Goal: Task Accomplishment & Management: Complete application form

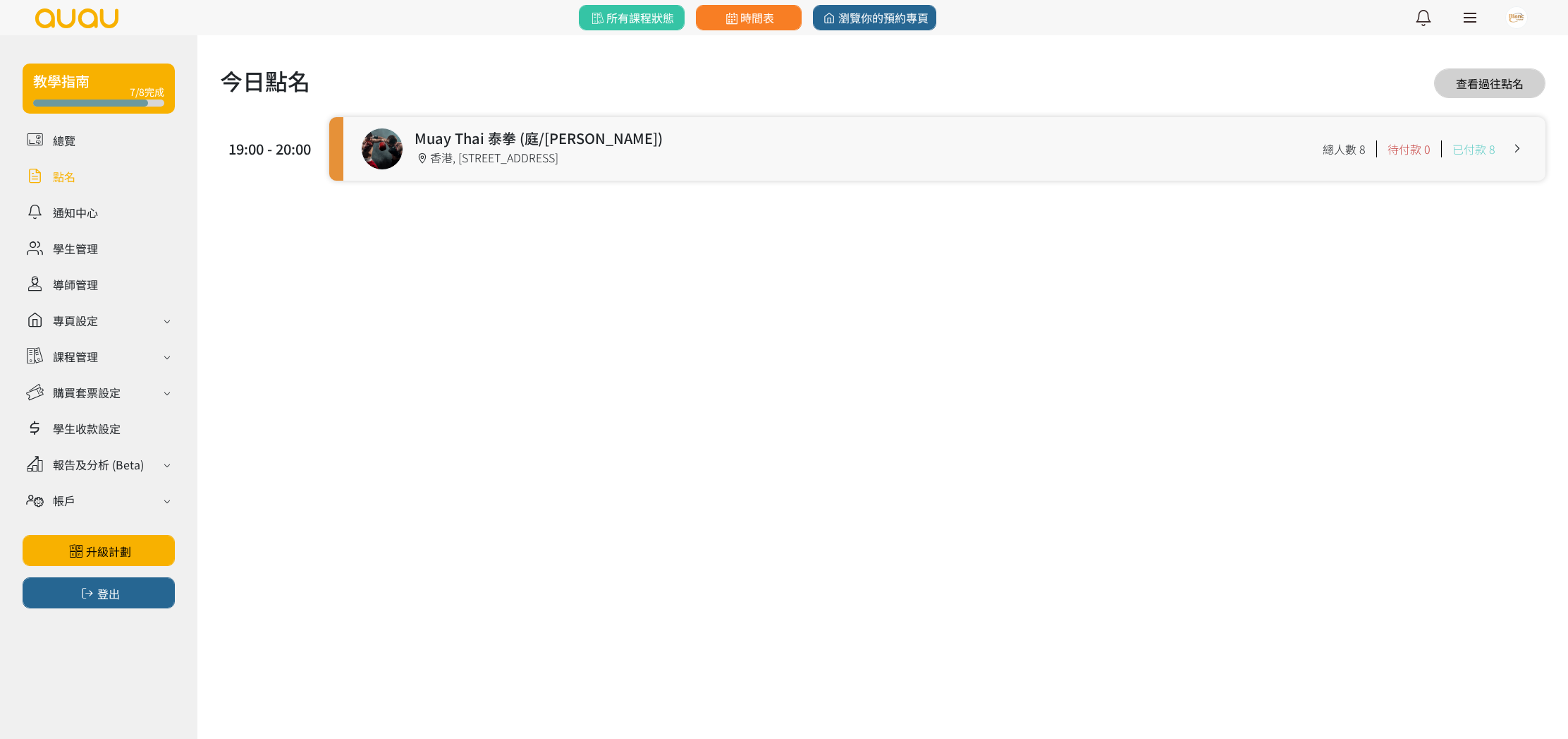
click at [500, 171] on link at bounding box center [944, 149] width 1202 height 64
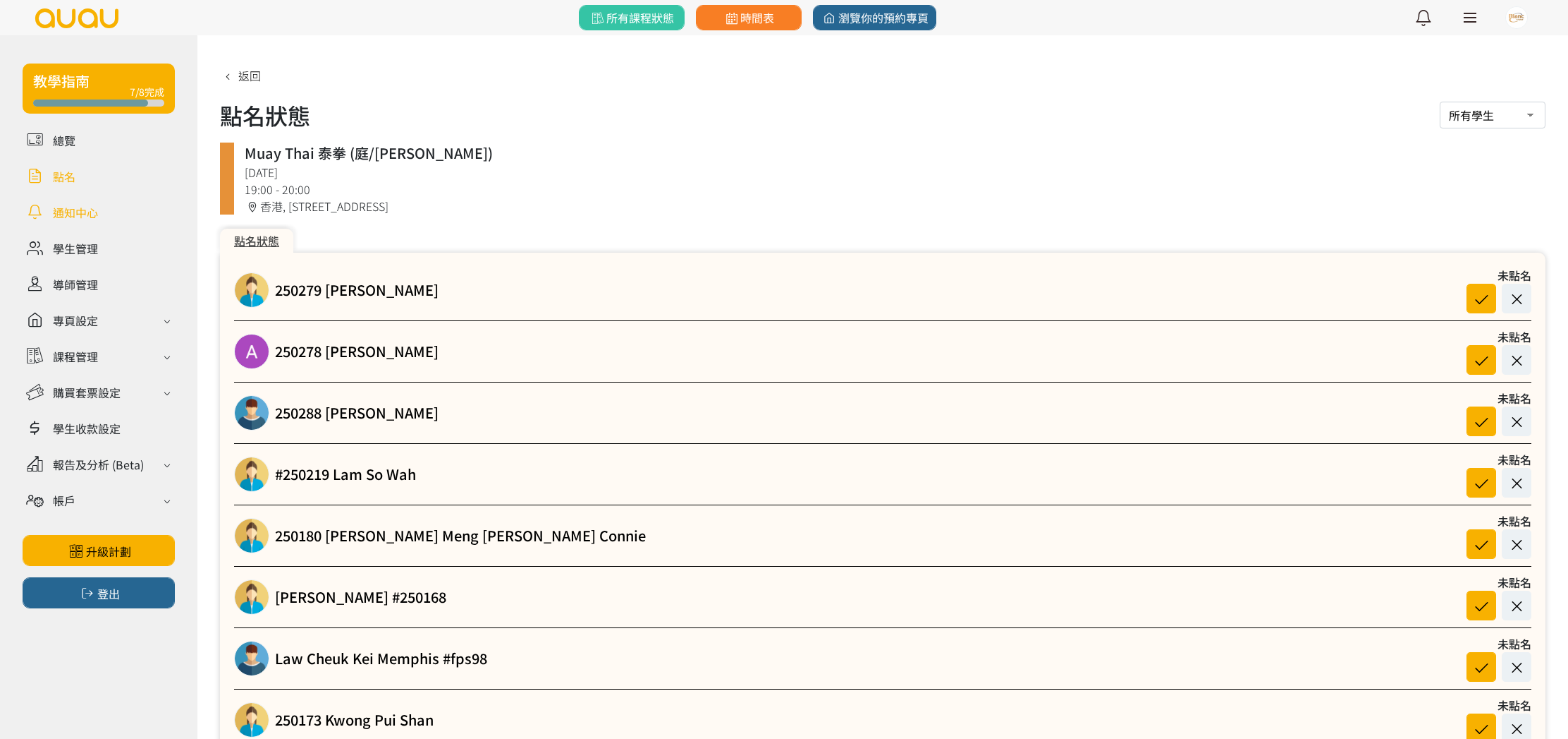
click at [92, 214] on link at bounding box center [99, 211] width 153 height 25
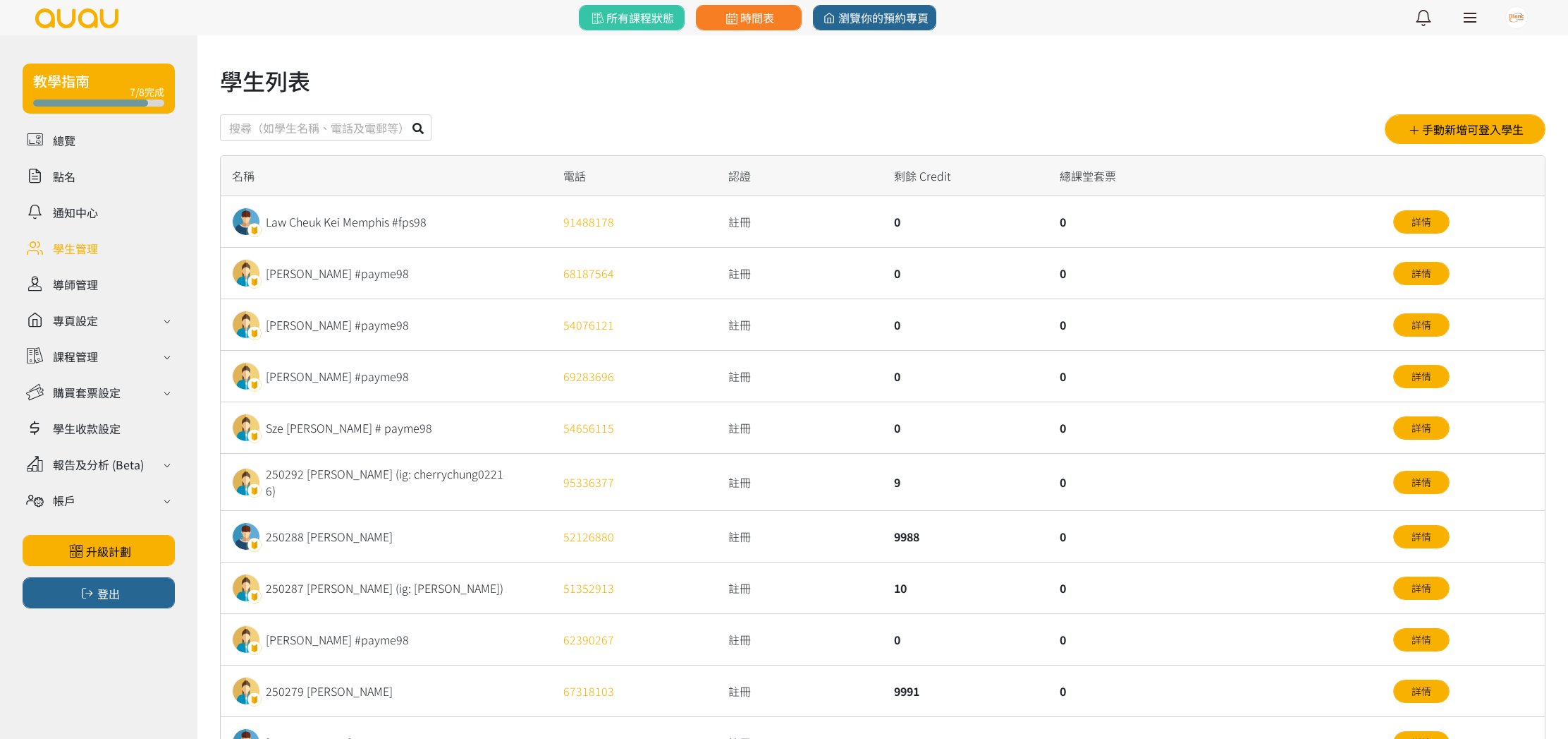
click at [305, 128] on input "text" at bounding box center [325, 127] width 211 height 27
type input "250311"
click at [405, 114] on button at bounding box center [418, 127] width 27 height 27
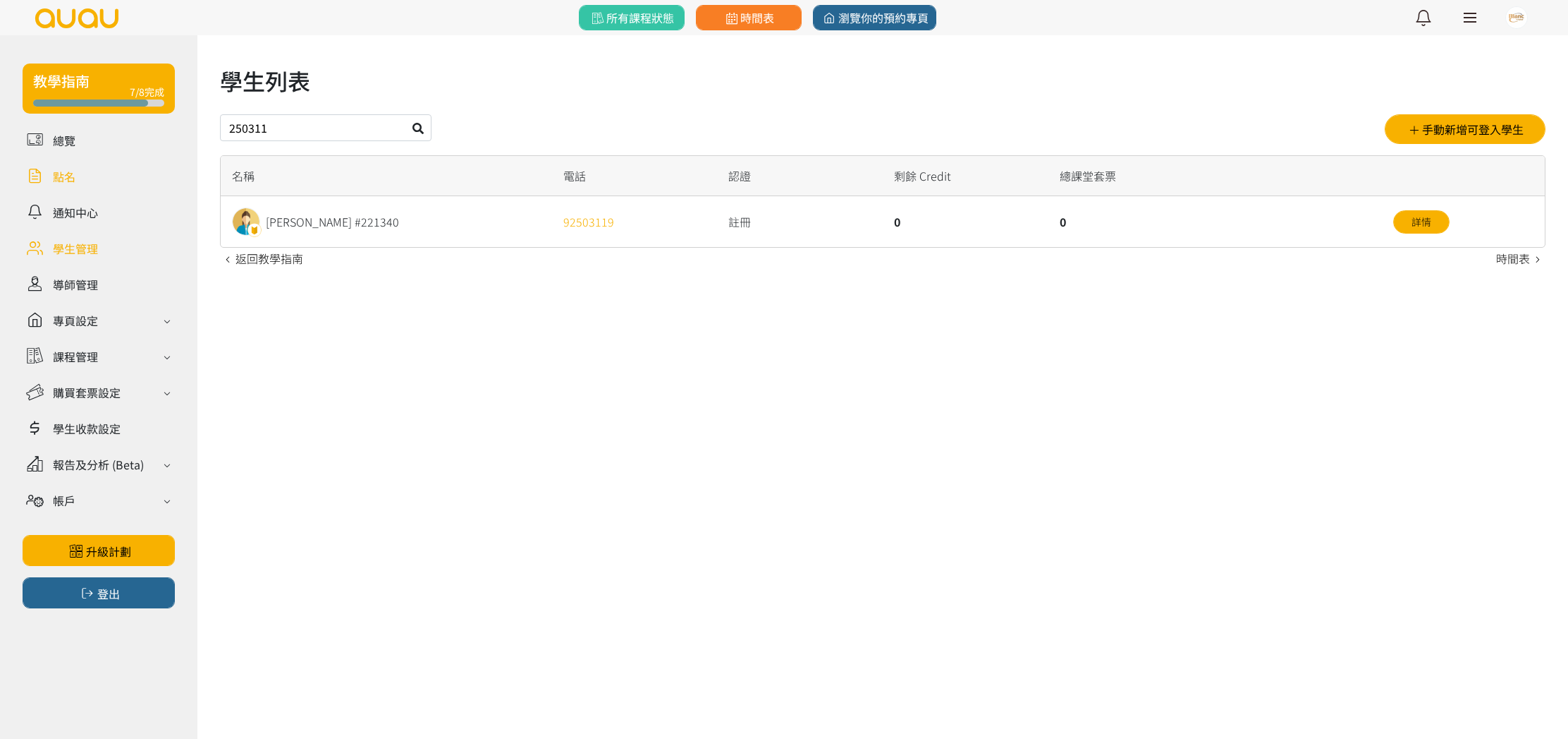
click at [72, 176] on link at bounding box center [99, 176] width 153 height 25
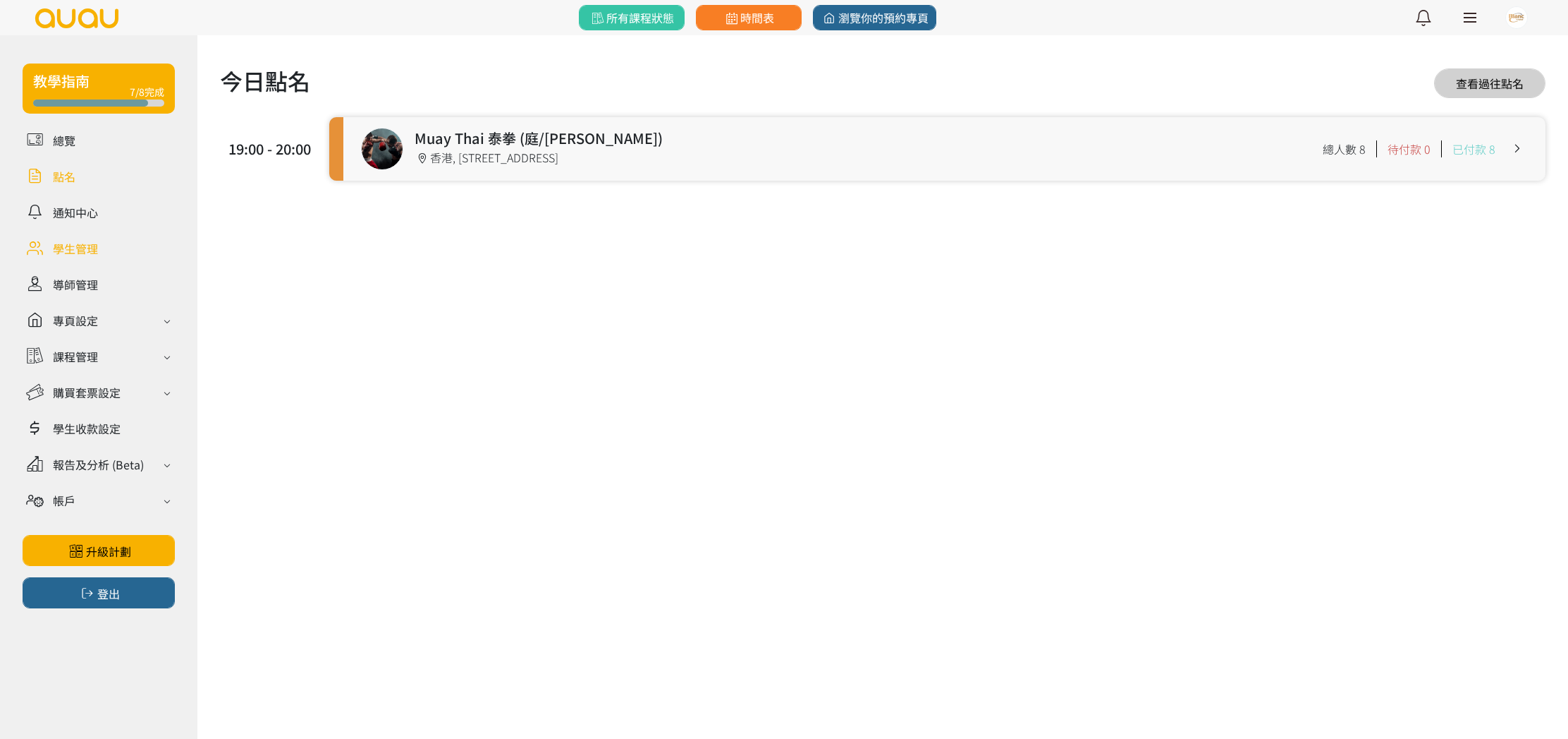
click at [80, 239] on link at bounding box center [99, 248] width 153 height 25
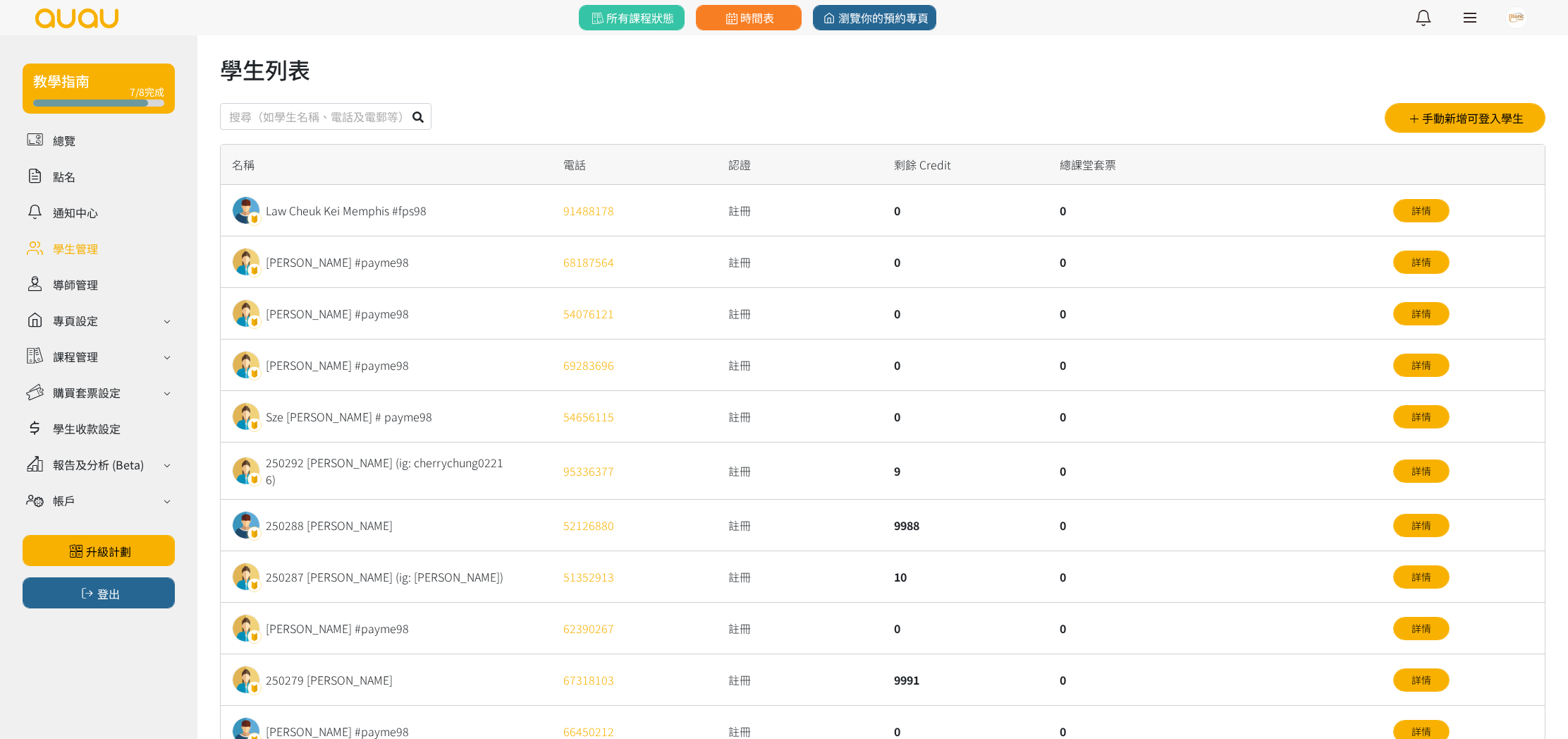
click at [303, 113] on input "text" at bounding box center [325, 116] width 211 height 27
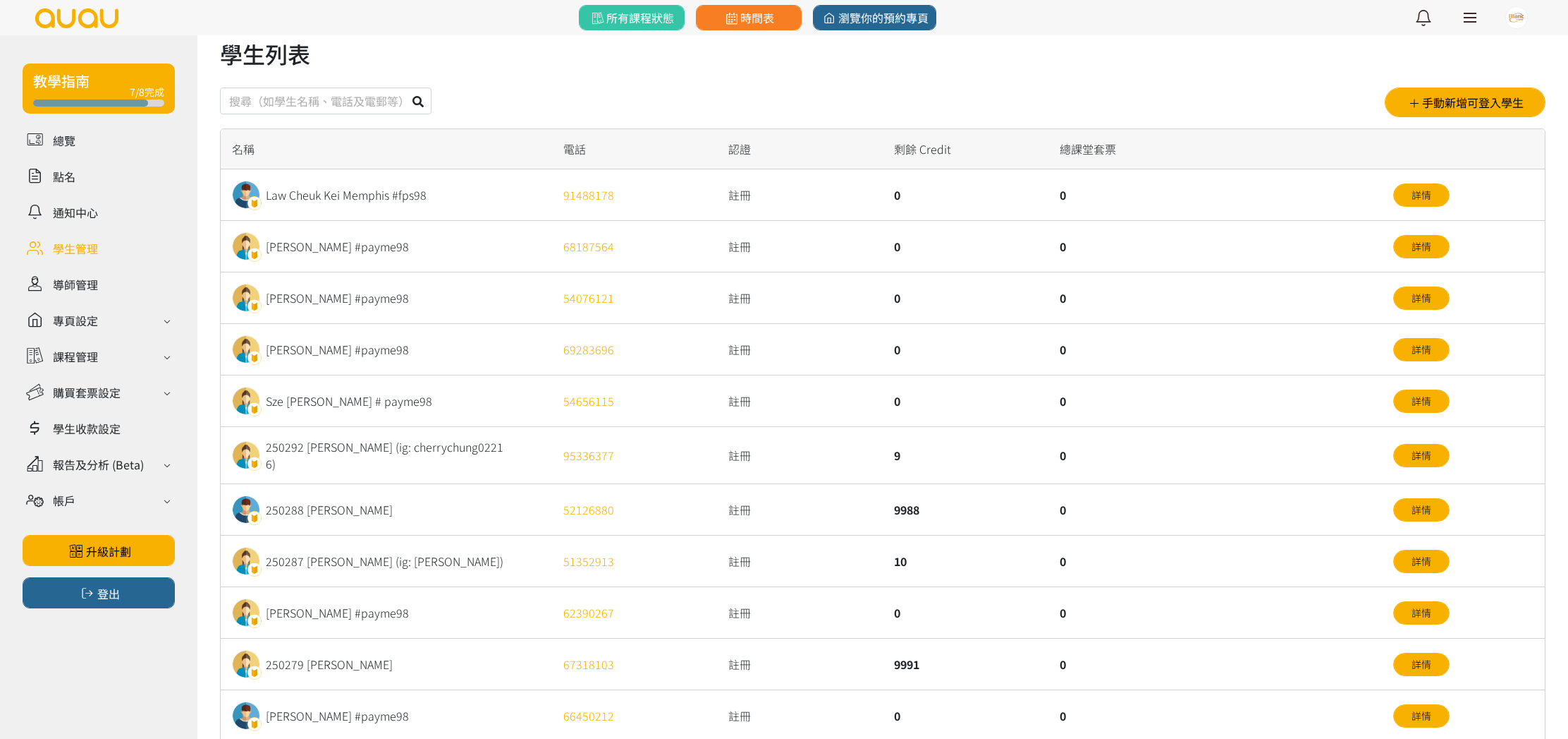
click at [303, 113] on input "text" at bounding box center [325, 101] width 211 height 27
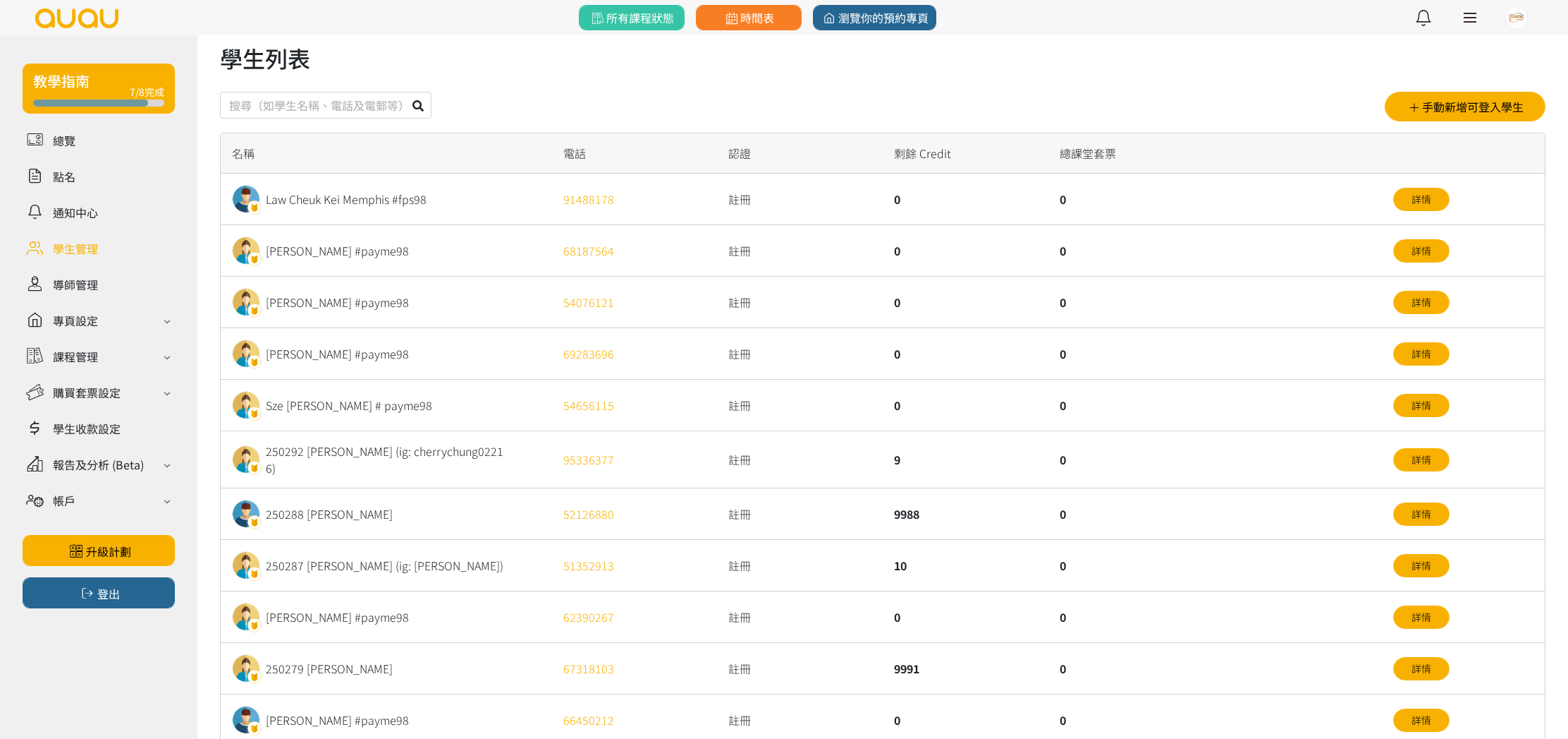
click at [304, 105] on input "text" at bounding box center [325, 105] width 211 height 27
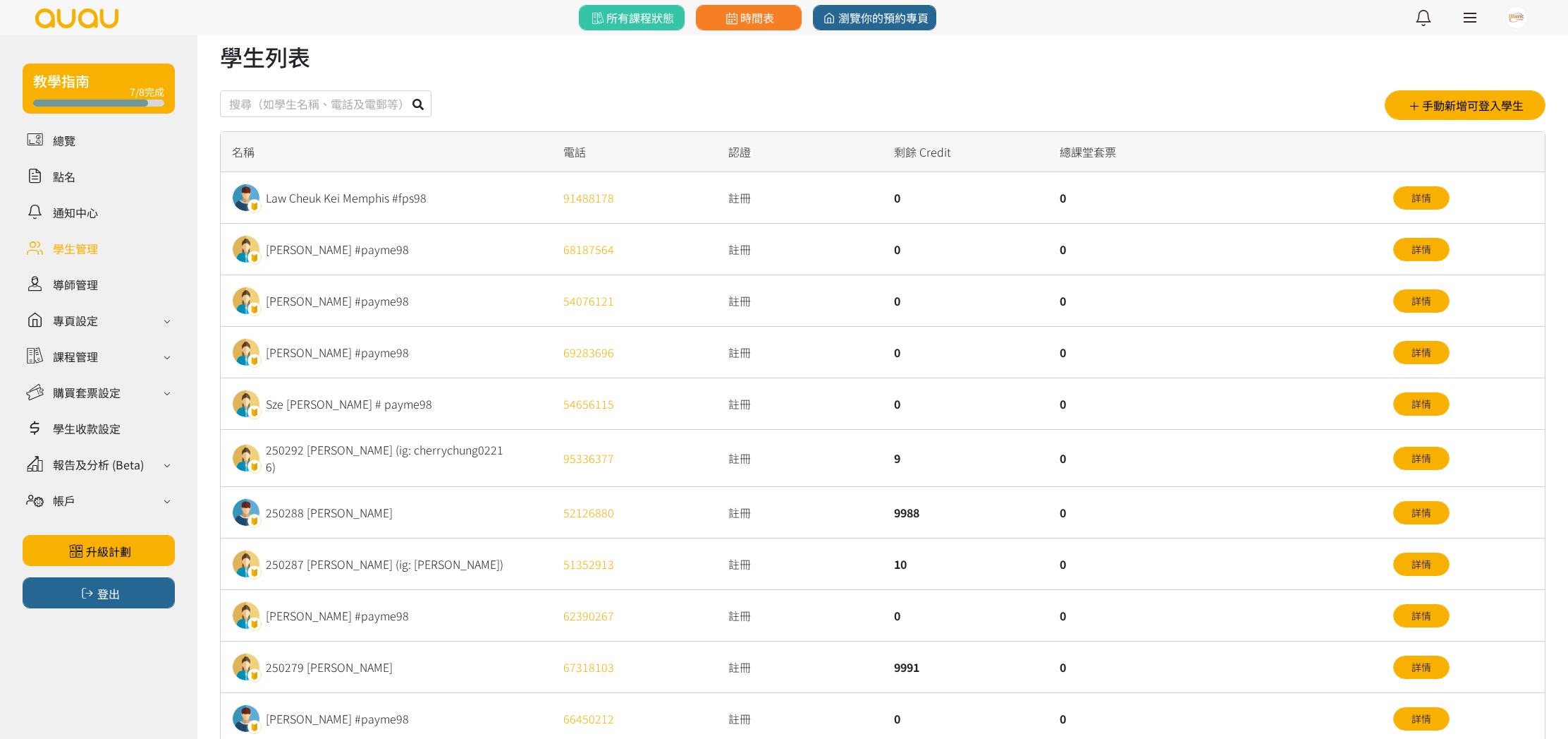
scroll to position [26, 0]
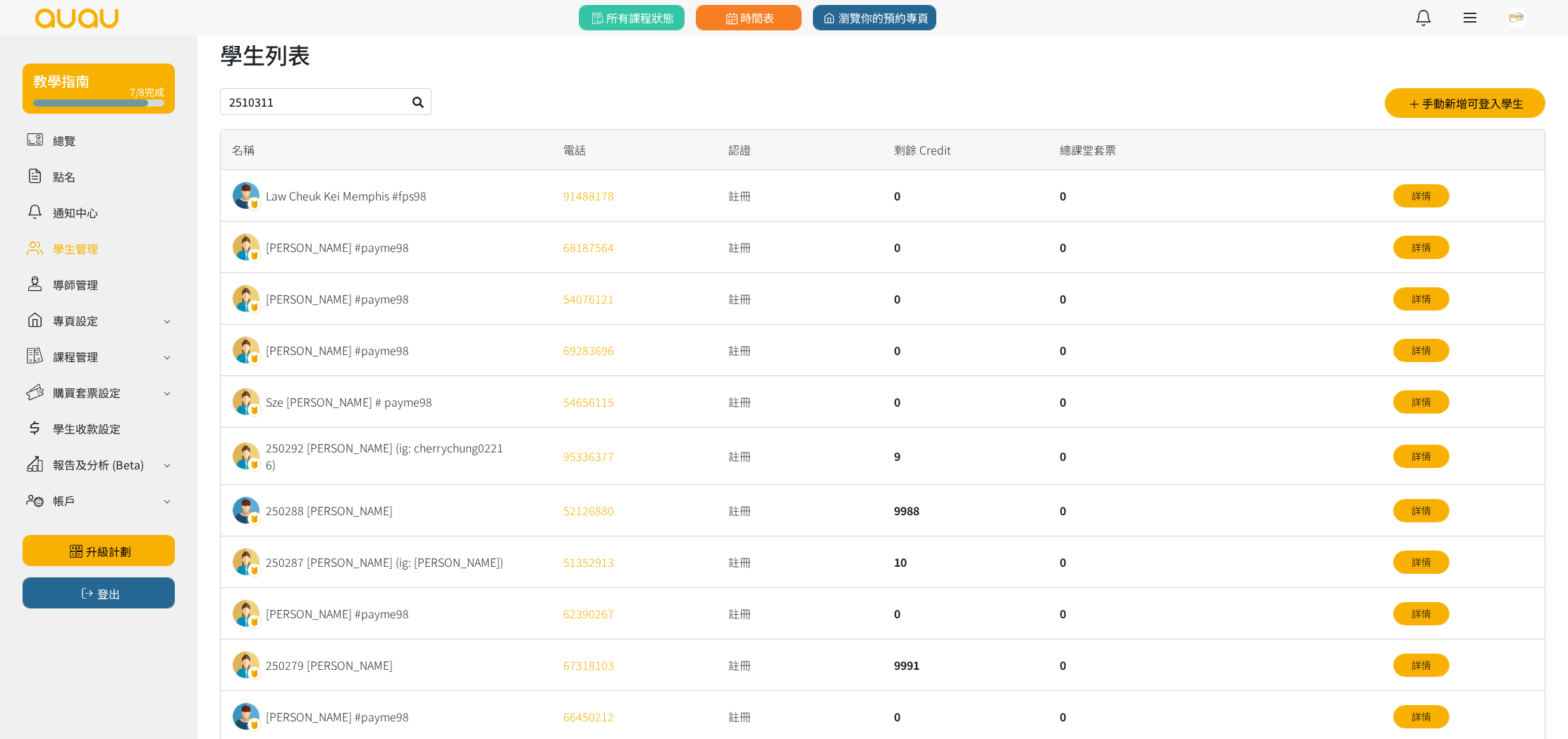
type input "2510311"
click at [405, 88] on button at bounding box center [418, 101] width 27 height 27
drag, startPoint x: 303, startPoint y: 106, endPoint x: 96, endPoint y: 728, distance: 655.5
click at [266, 170] on div "學生列表 2510311 手動新增可登入學生 名稱 電話 認證 剩餘 Credit 總課堂套票 Law Cheuk Kei Memphis #fps98 91…" at bounding box center [882, 511] width 1325 height 949
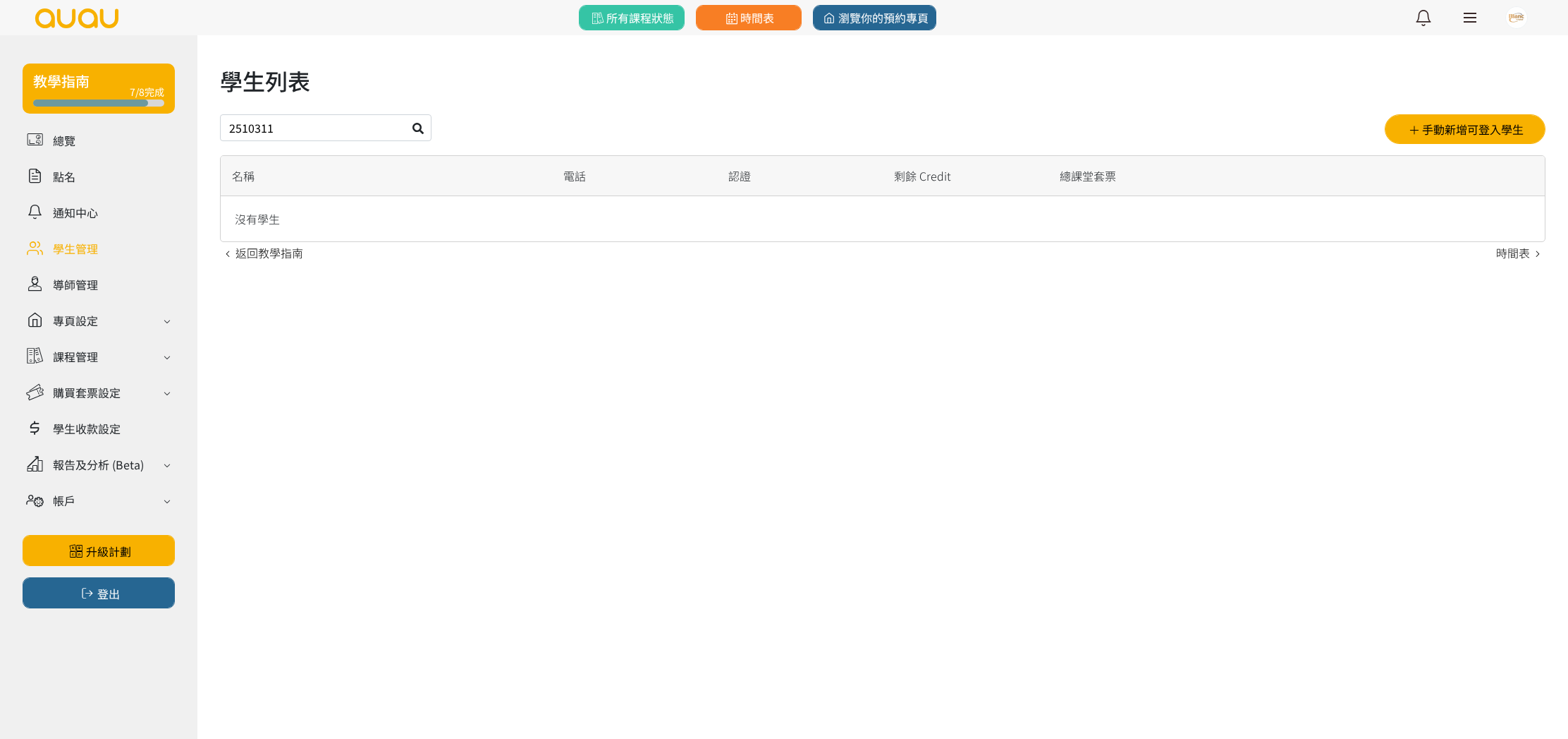
drag, startPoint x: 90, startPoint y: 663, endPoint x: 43, endPoint y: 610, distance: 70.8
click at [92, 655] on div "教學指南 7/8完成 總覽 點名 通知中心 學生管理 導師管理 專頁設定 外觀與主題 基本資料 資格和認證 課程管理 課程 課程設定 課程組合 (Beta) …" at bounding box center [99, 401] width 153 height 675
click at [244, 128] on input "2510311" at bounding box center [325, 127] width 211 height 27
click at [249, 128] on input "2510311" at bounding box center [325, 127] width 211 height 27
type input "250311"
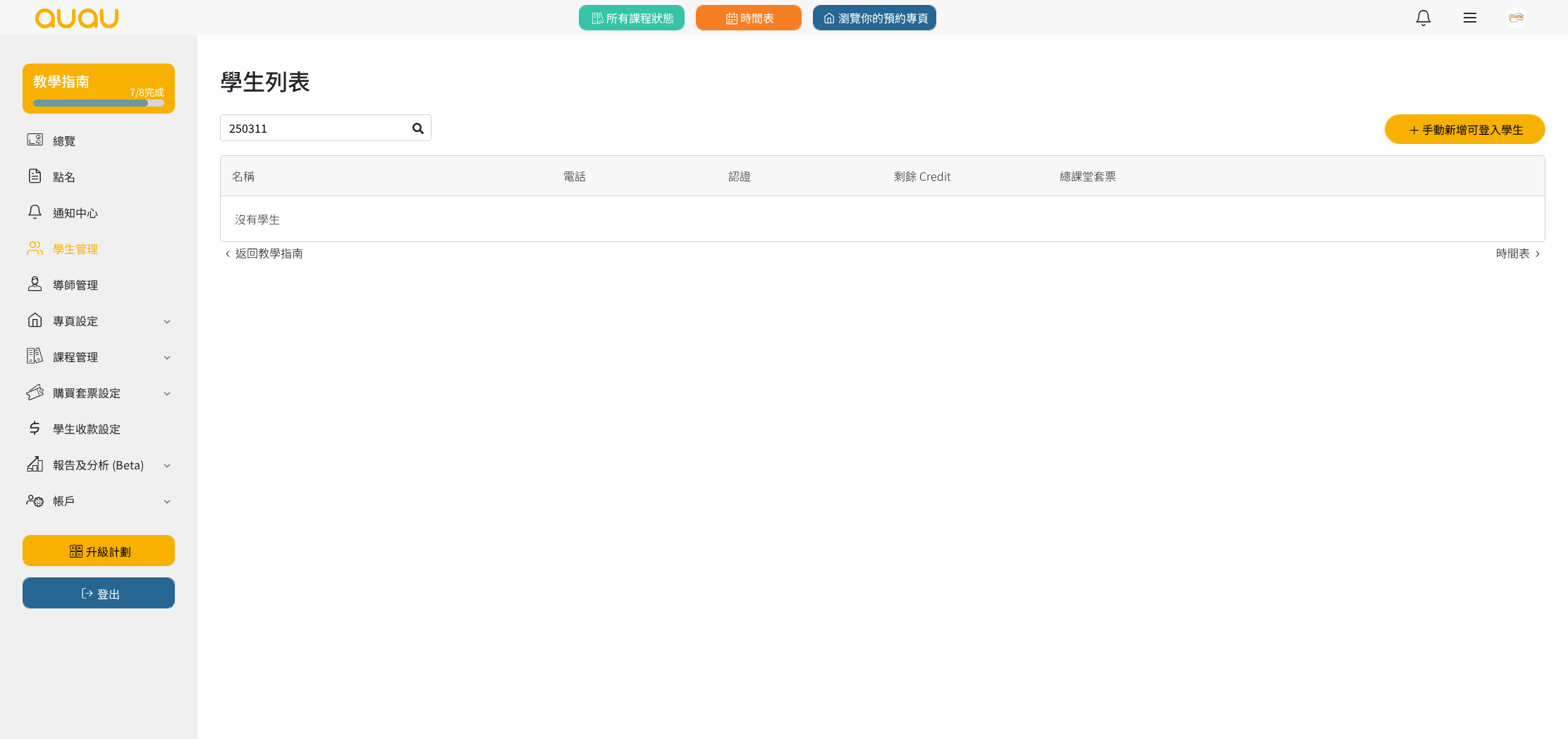
click at [405, 114] on button at bounding box center [418, 127] width 27 height 27
drag, startPoint x: 282, startPoint y: 130, endPoint x: 194, endPoint y: 129, distance: 88.0
click at [194, 129] on div "教學指南 7/8完成 總覽 點名 通知中心 學生管理 導師管理 專頁設定 外觀與主題 基本資料 資格和認證 課程管理 課程 課程設定 課程組合 (Beta) …" at bounding box center [784, 152] width 1568 height 233
click at [67, 134] on link at bounding box center [99, 140] width 153 height 25
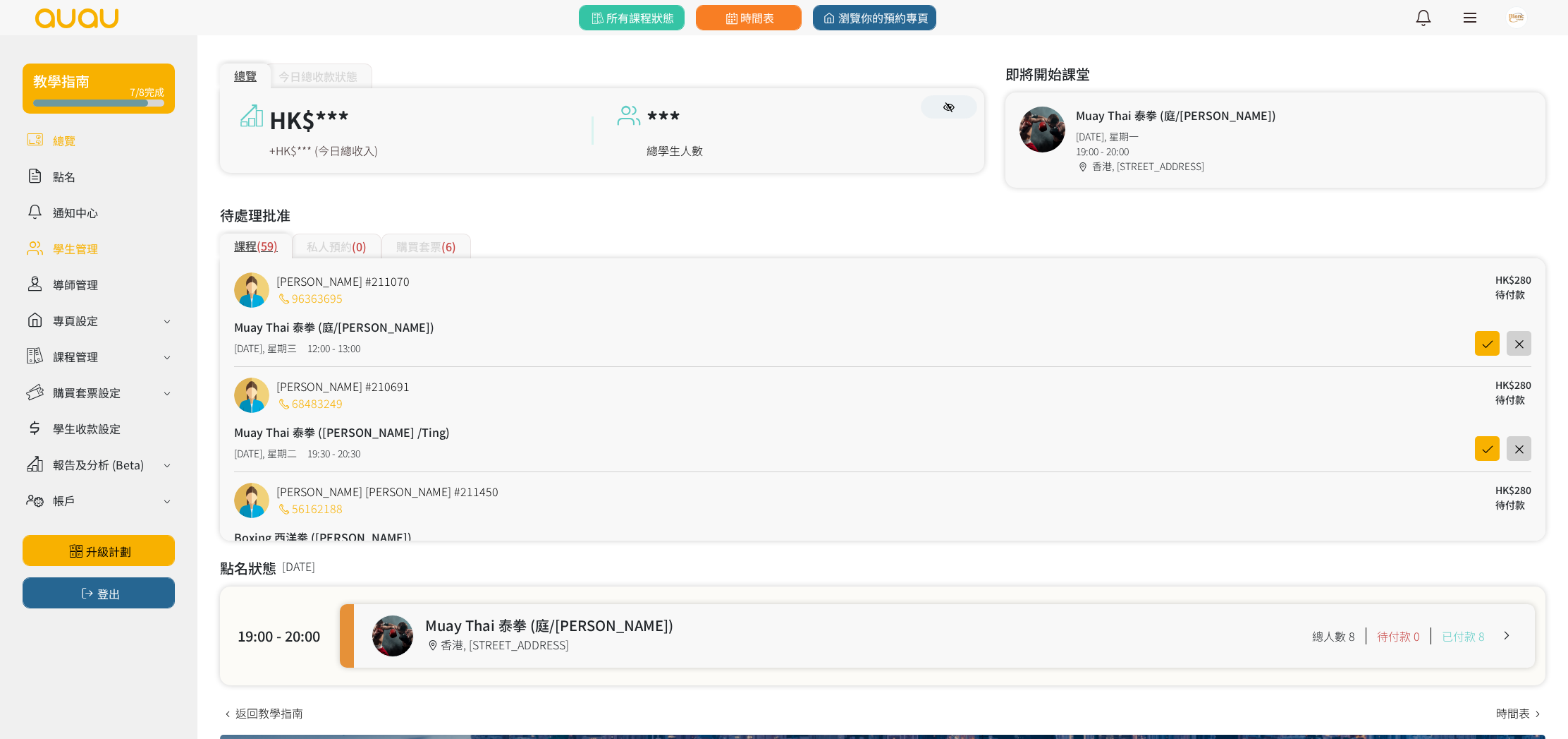
click at [84, 248] on link at bounding box center [99, 248] width 153 height 25
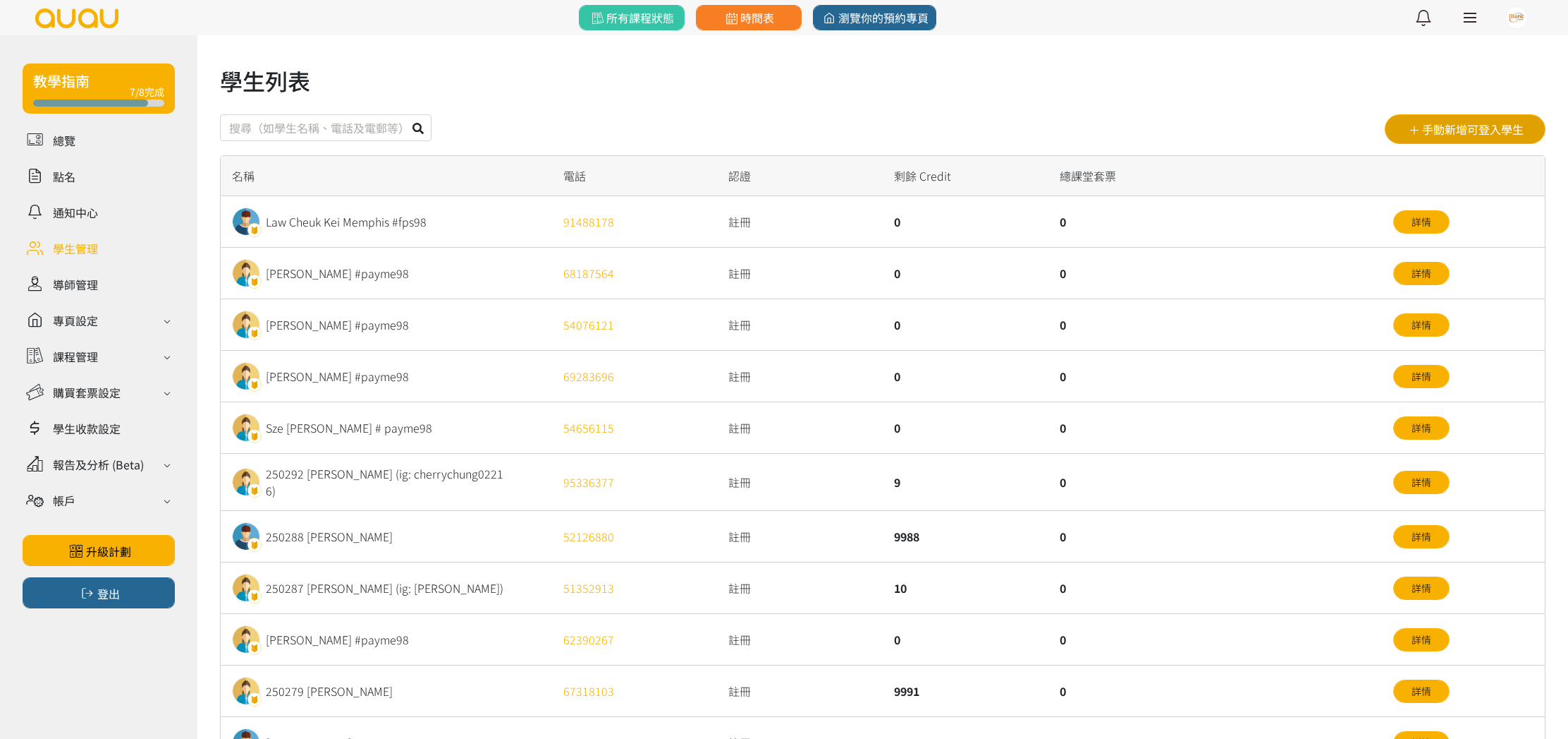
click at [1458, 133] on button "手動新增可登入學生" at bounding box center [1465, 129] width 161 height 30
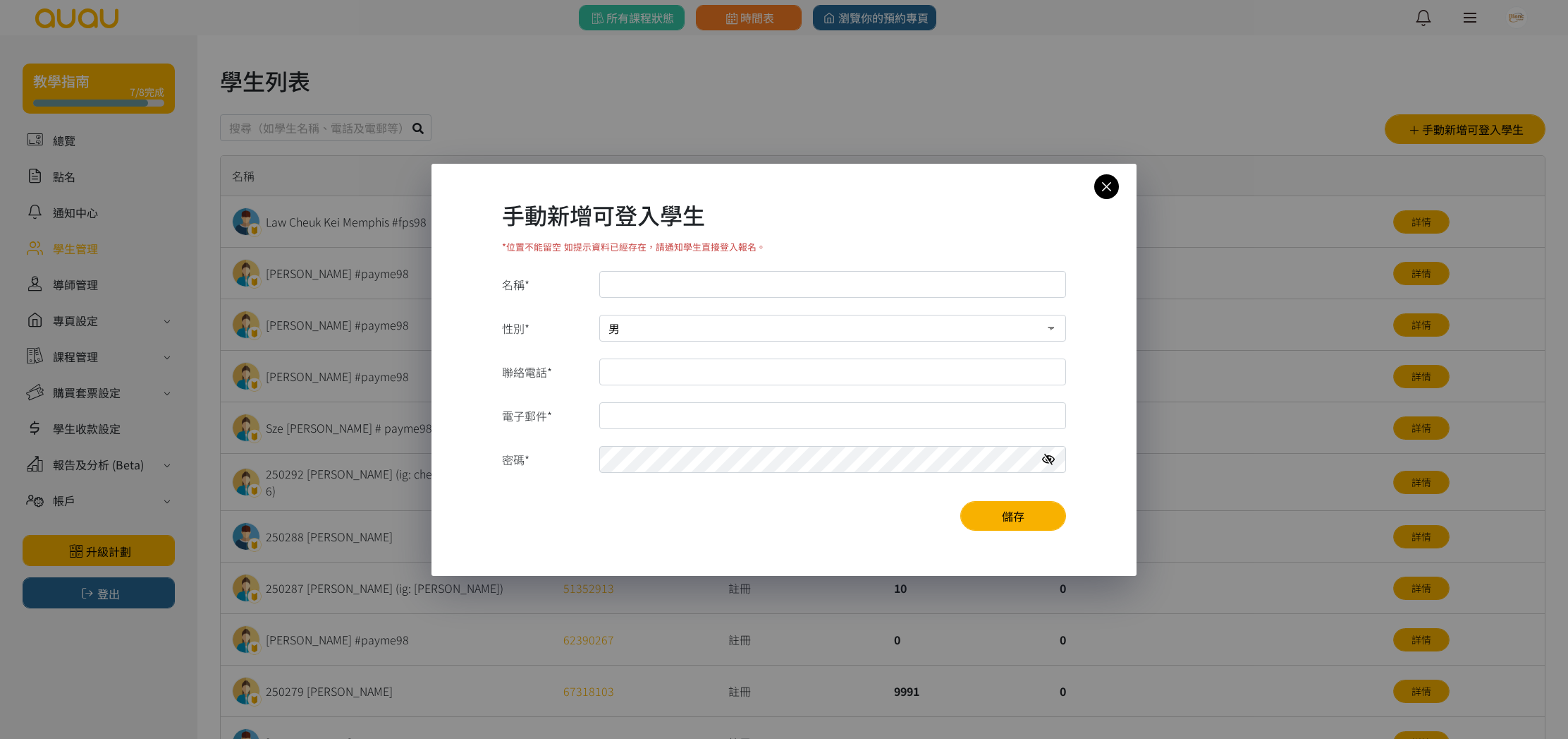
click at [875, 284] on input "名稱*" at bounding box center [833, 284] width 467 height 27
type input "250311 Ryan Lay"
click at [723, 324] on select "男 女" at bounding box center [833, 327] width 467 height 27
click at [600, 314] on select "男 女" at bounding box center [833, 327] width 467 height 27
click at [693, 372] on input "聯絡電話*" at bounding box center [833, 372] width 467 height 27
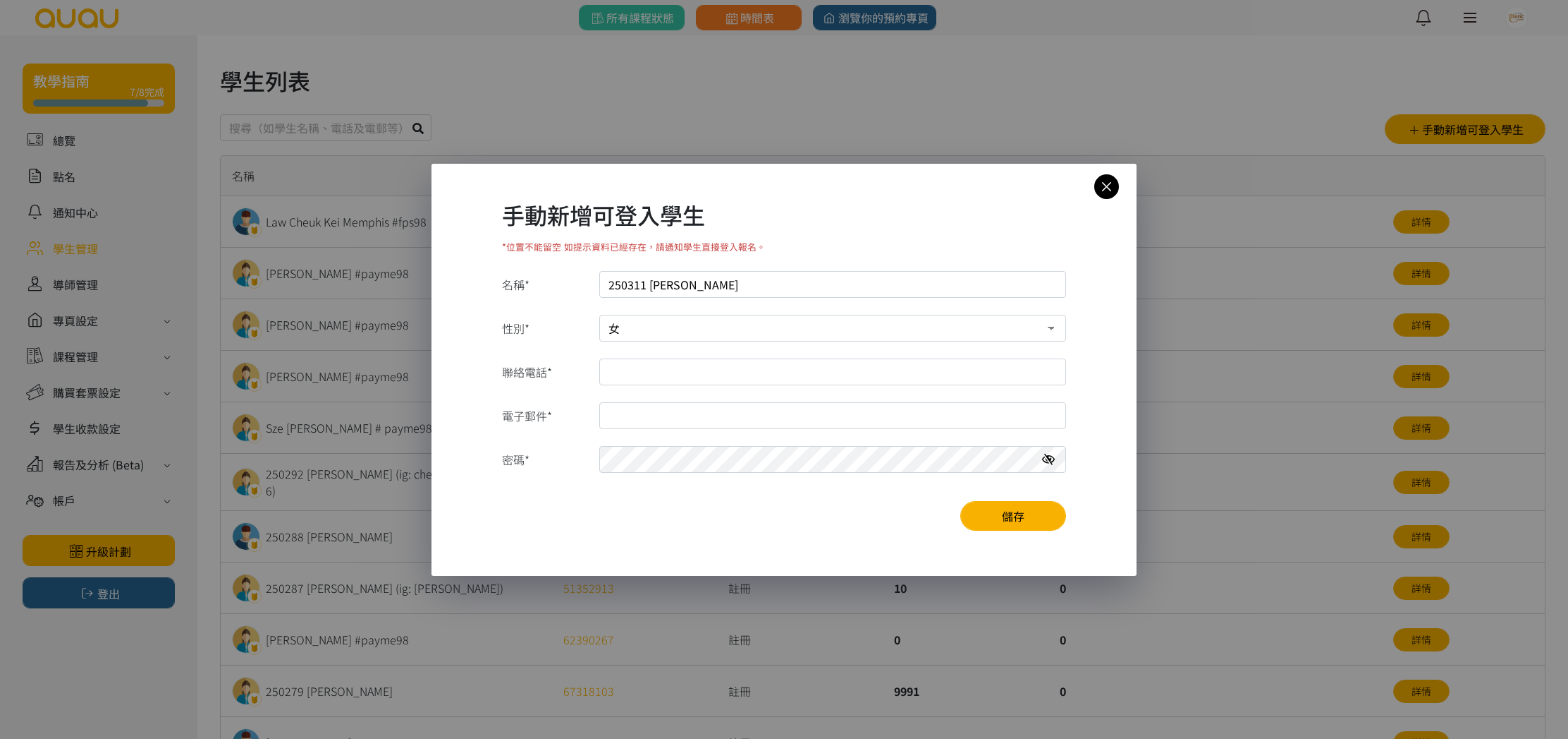
click at [1009, 326] on select "男 女" at bounding box center [833, 327] width 467 height 27
select select "0"
click at [600, 314] on select "男 女" at bounding box center [833, 327] width 467 height 27
click at [765, 374] on input "聯絡電話*" at bounding box center [833, 372] width 467 height 27
click at [1108, 186] on icon at bounding box center [1107, 187] width 25 height 18
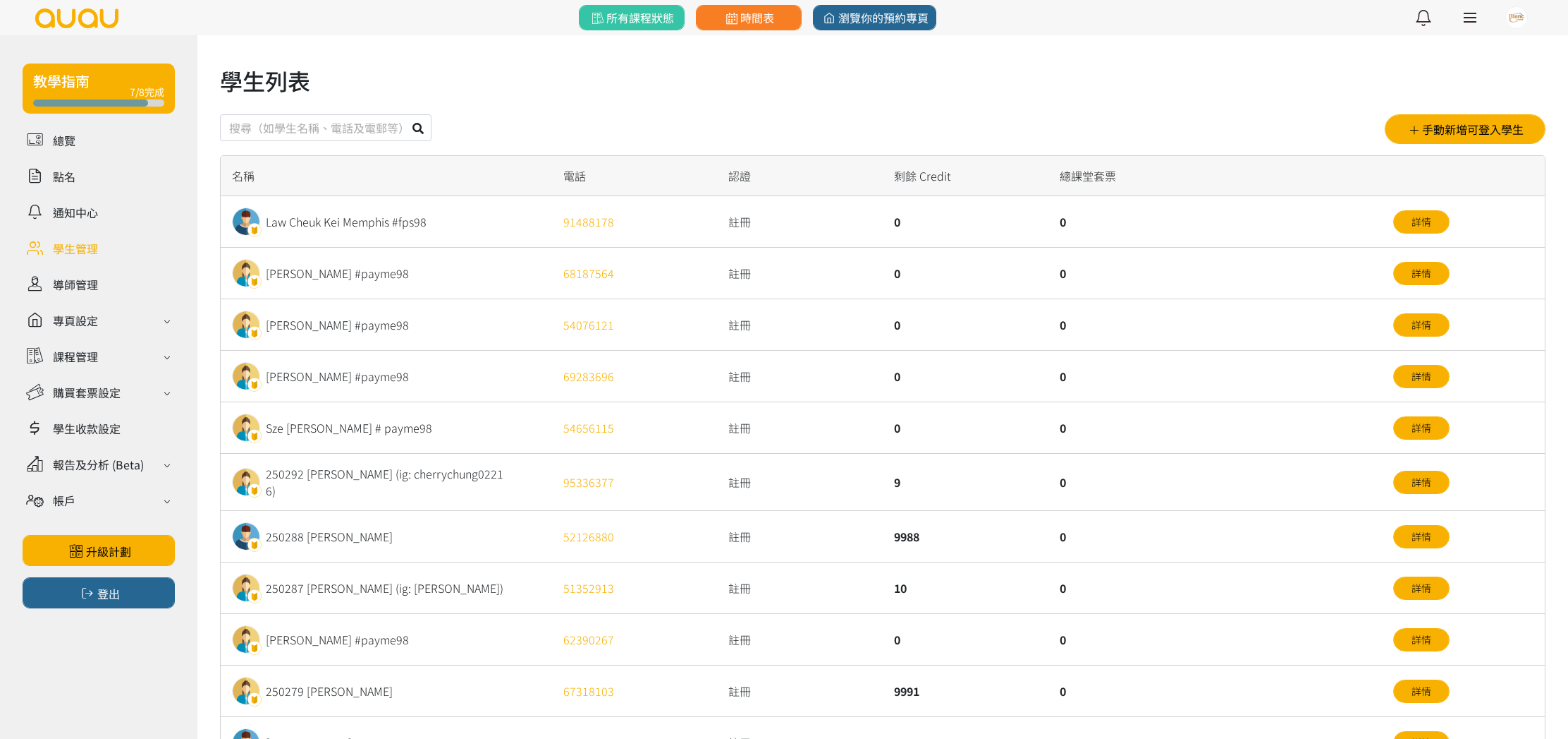
click at [694, 573] on div "51352913" at bounding box center [635, 588] width 166 height 51
click at [359, 130] on input "text" at bounding box center [325, 127] width 211 height 27
type input "250311"
click at [405, 114] on button at bounding box center [418, 127] width 27 height 27
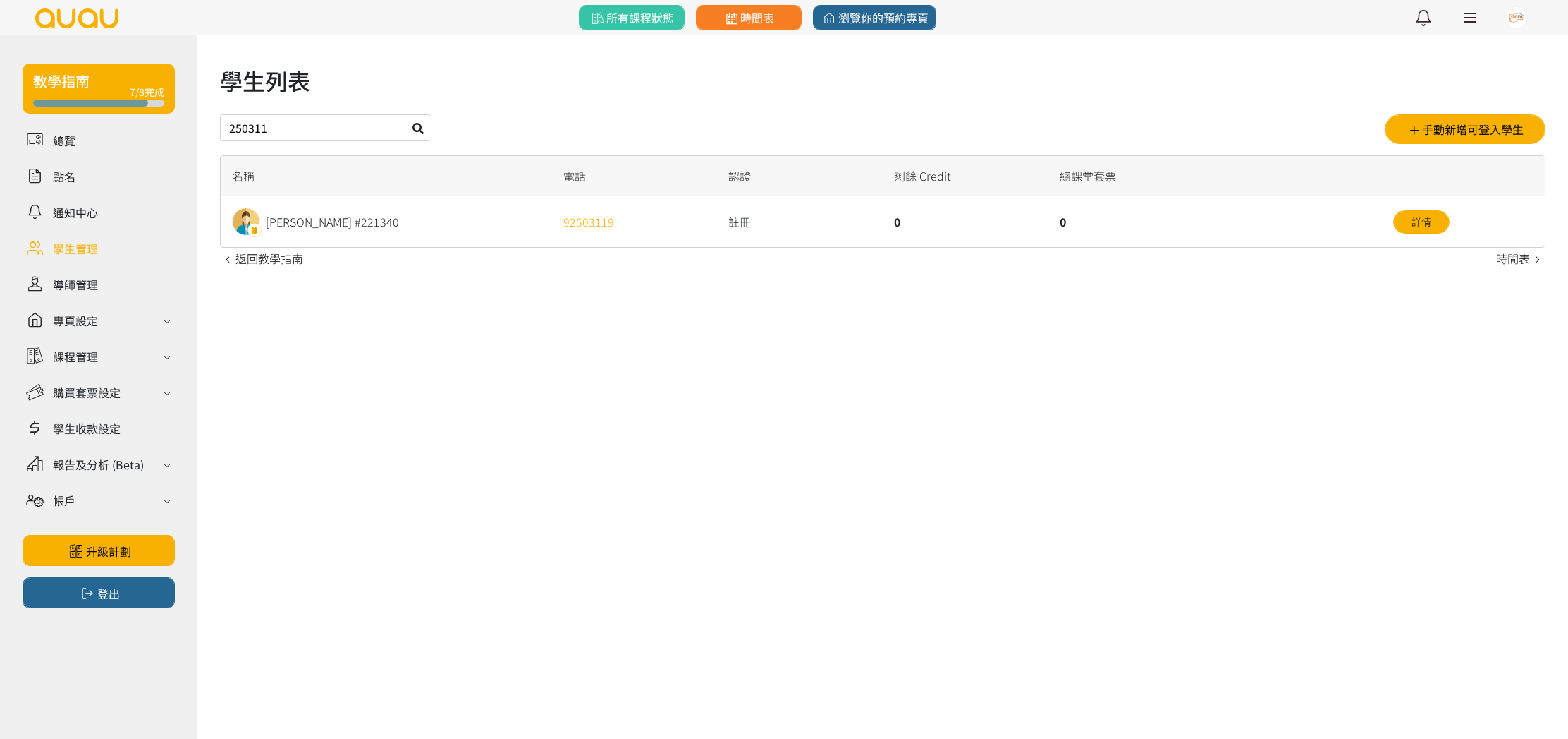
drag, startPoint x: 275, startPoint y: 129, endPoint x: 218, endPoint y: 128, distance: 57.0
click at [218, 128] on div "學生列表 250311 手動新增可登入學生 名稱 電話 認證 剩餘 Credit 總課堂套票 Ho Tsz Yan #221340 92503119 註冊 0…" at bounding box center [883, 152] width 1371 height 233
type input "ryan lay"
click at [416, 129] on icon at bounding box center [418, 129] width 11 height 11
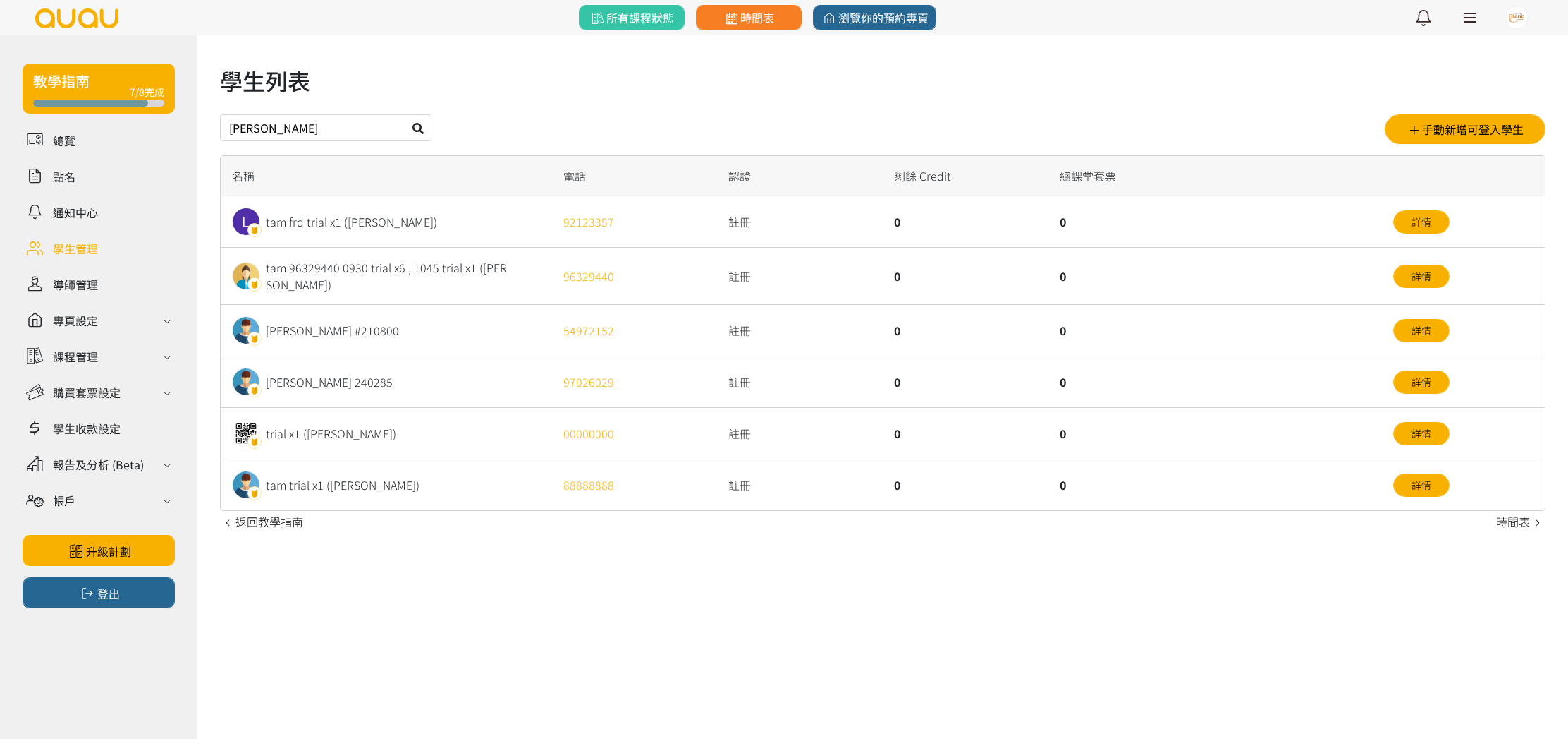
drag, startPoint x: 346, startPoint y: 122, endPoint x: 220, endPoint y: 129, distance: 126.2
click at [220, 129] on input "ryan lay" at bounding box center [325, 127] width 211 height 27
click at [1419, 121] on button "手動新增可登入學生" at bounding box center [1465, 129] width 161 height 30
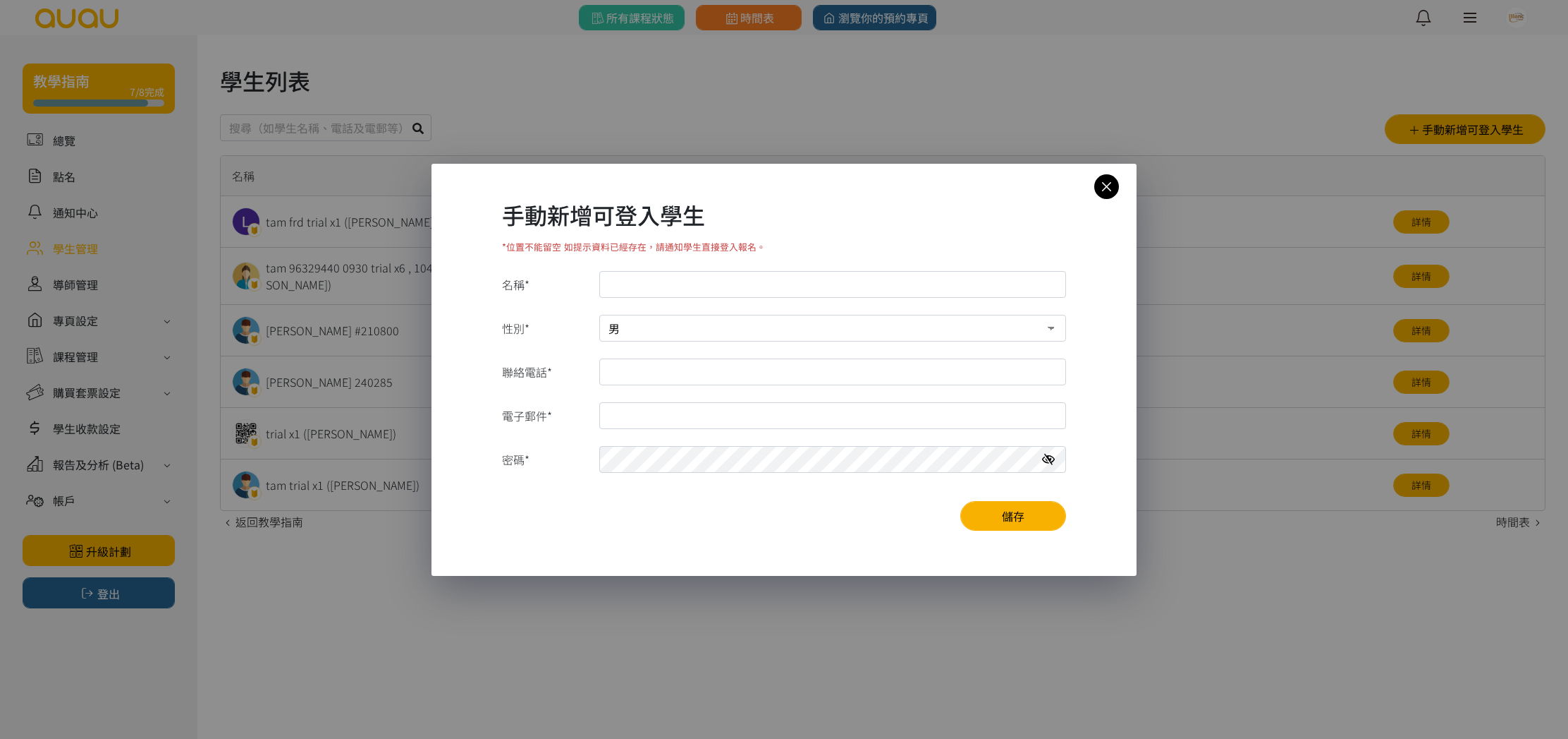
click at [758, 290] on input "名稱*" at bounding box center [833, 284] width 467 height 27
type input "250311 Ryan Lau"
click at [700, 375] on input "聯絡電話*" at bounding box center [833, 372] width 467 height 27
drag, startPoint x: 641, startPoint y: 373, endPoint x: 650, endPoint y: 373, distance: 9.0
click at [641, 374] on input "5544476554" at bounding box center [833, 372] width 467 height 27
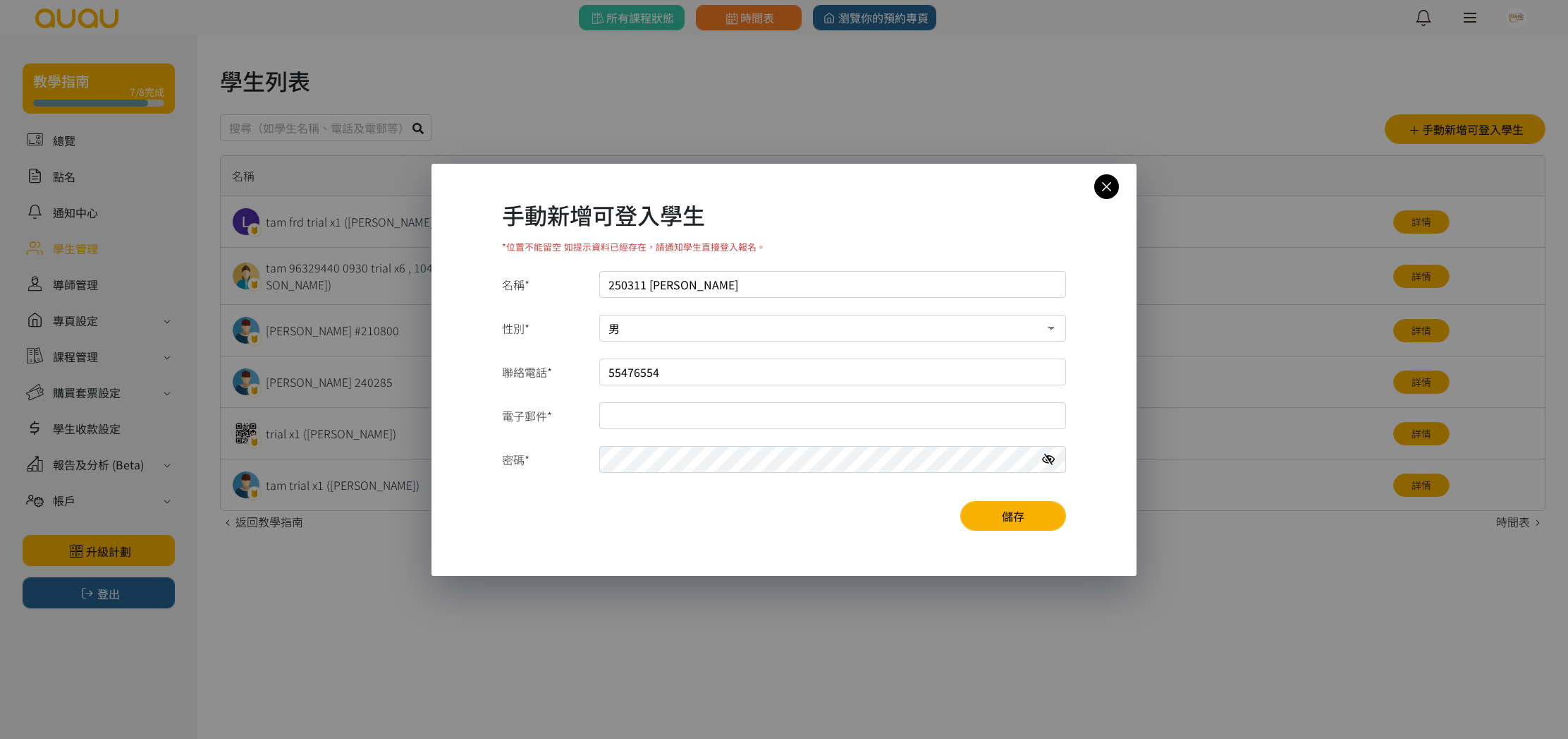
type input "55476554"
click at [643, 412] on input "電子郵件*" at bounding box center [833, 415] width 467 height 27
click at [697, 287] on input "250311 Ryan Lau" at bounding box center [833, 284] width 467 height 27
type input "250311 Ryan Law"
click at [692, 402] on input "電子郵件*" at bounding box center [833, 415] width 467 height 27
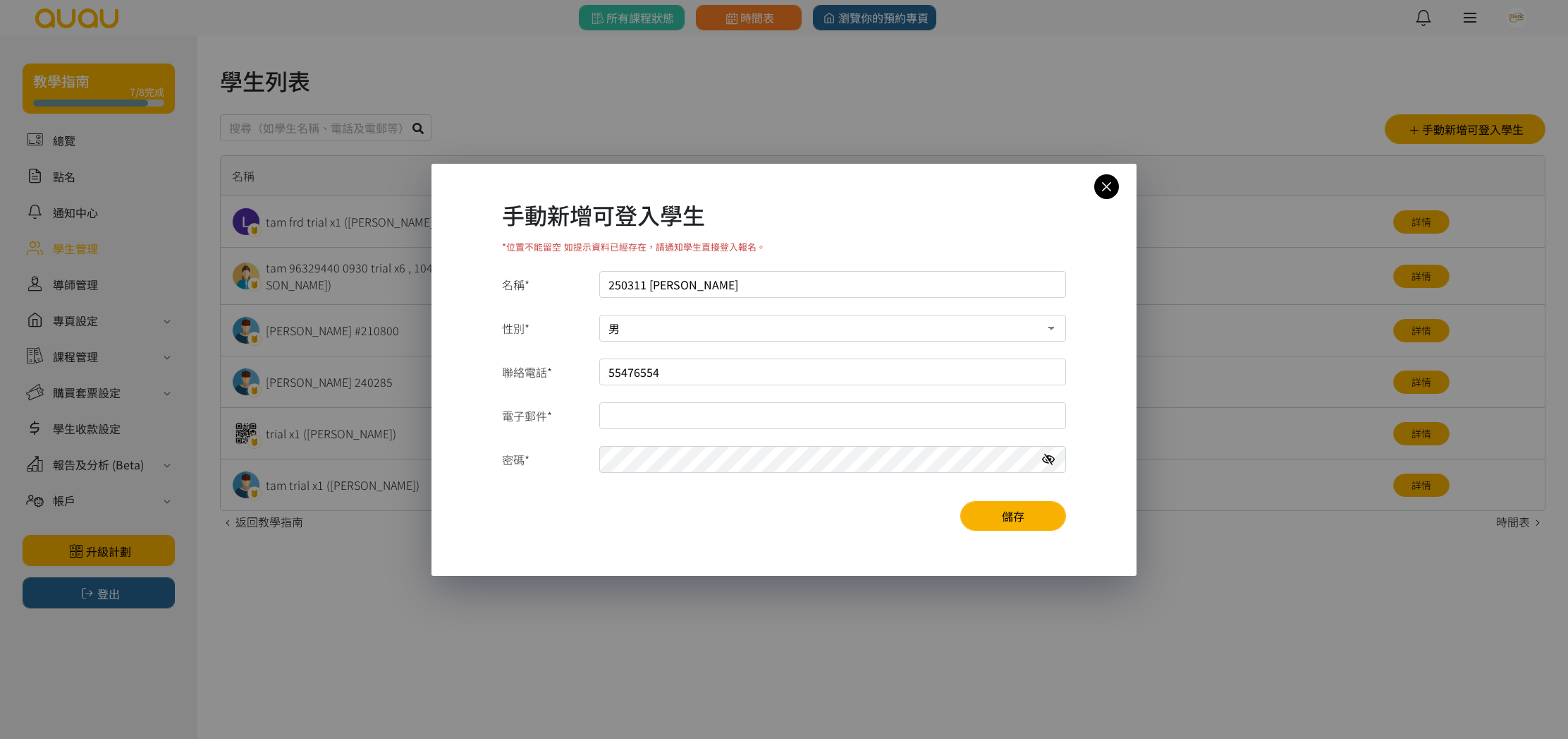
type input "ryanlaw0619@gmail.com"
click at [1021, 520] on button "儲存" at bounding box center [1013, 515] width 106 height 30
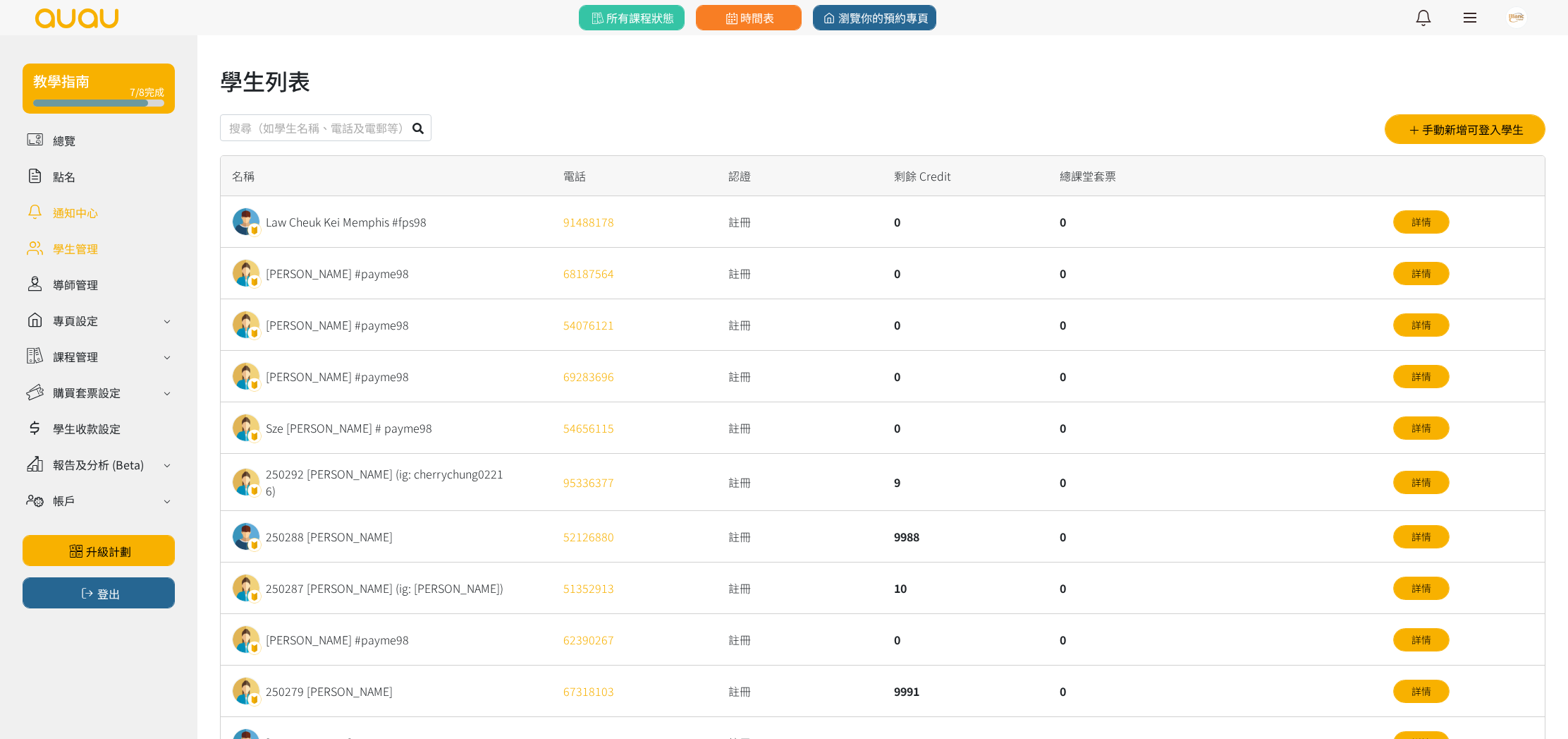
click at [78, 212] on link at bounding box center [99, 211] width 153 height 25
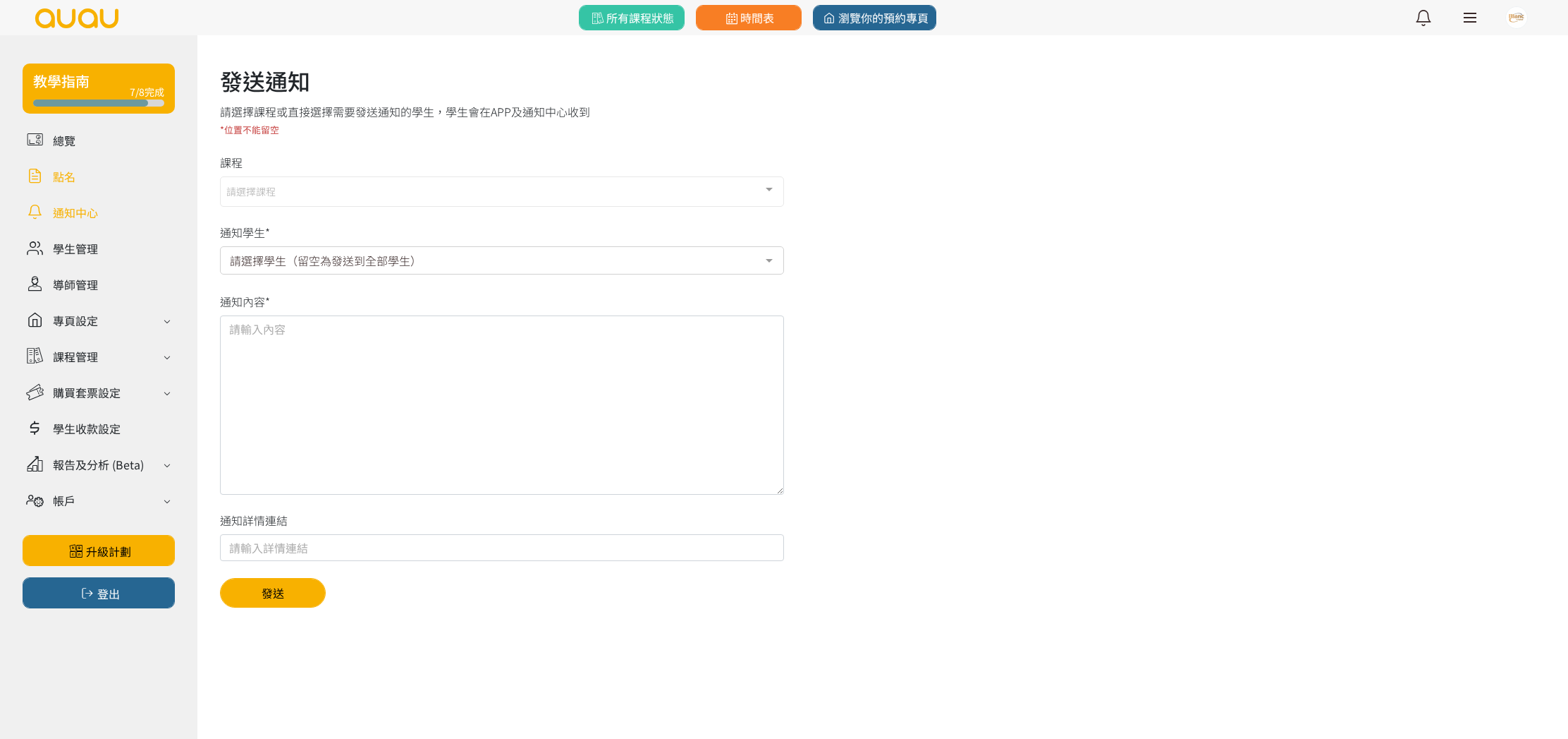
click at [68, 174] on link at bounding box center [99, 176] width 153 height 25
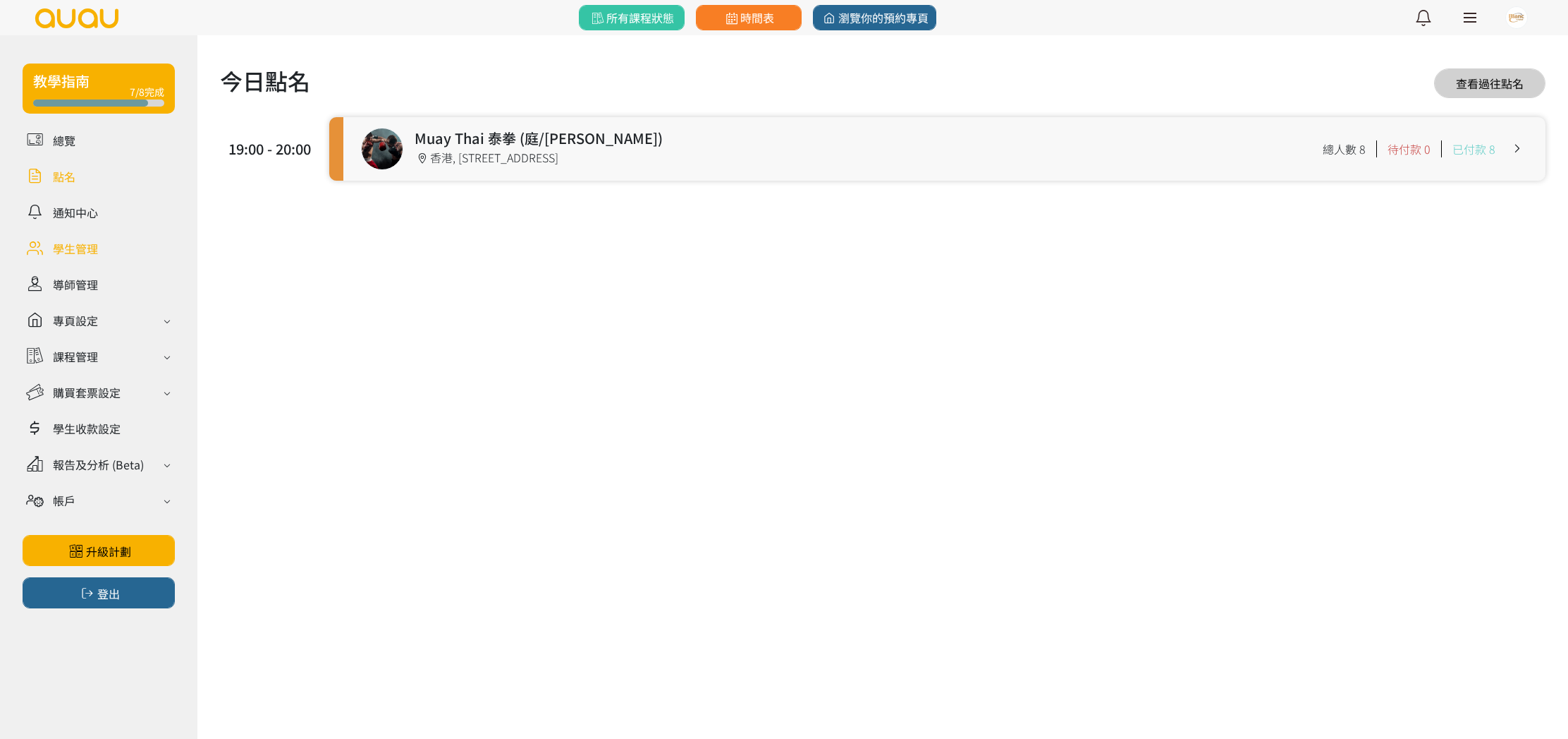
click at [75, 246] on link at bounding box center [99, 248] width 153 height 25
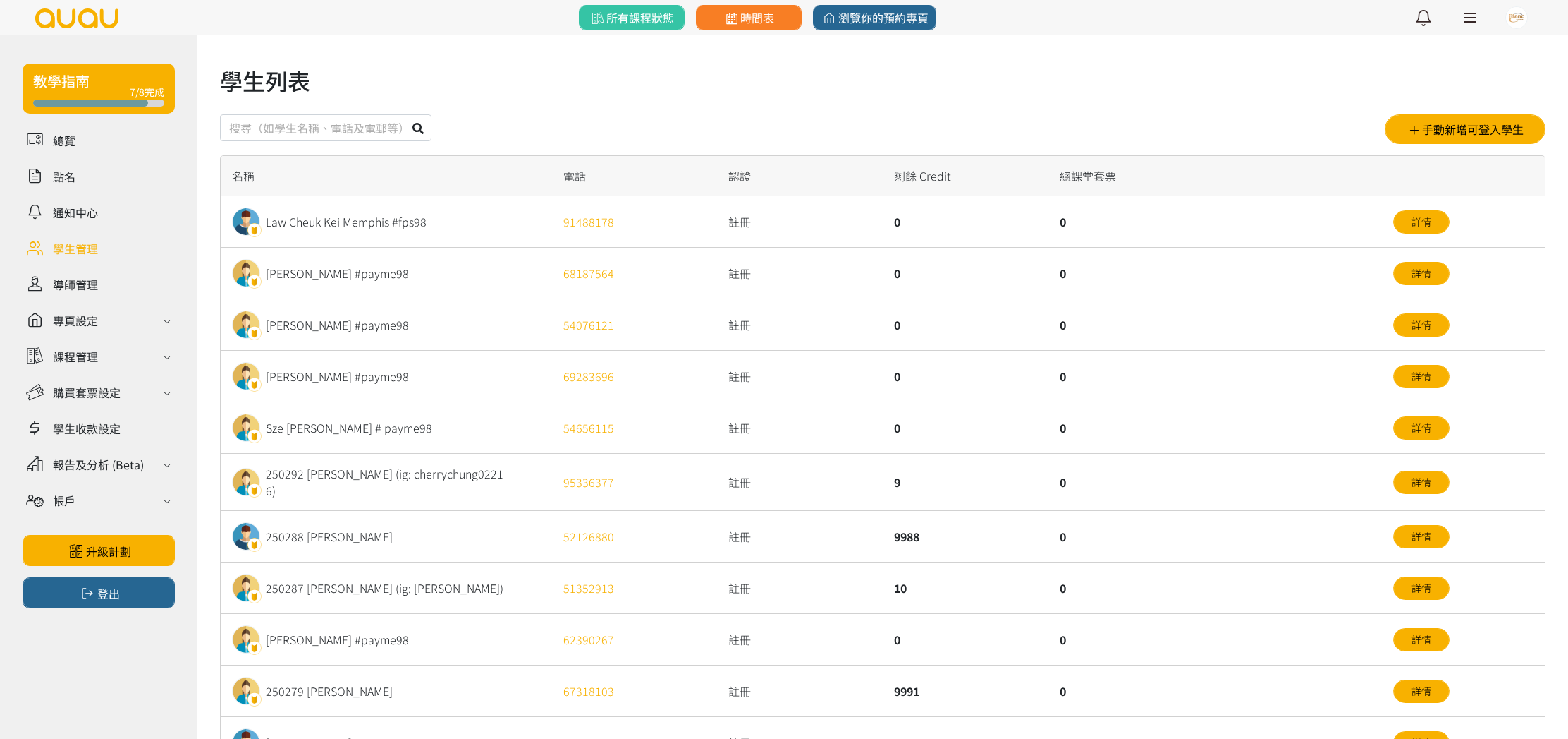
click at [366, 131] on input "text" at bounding box center [325, 127] width 211 height 27
type input "[PERSON_NAME]"
click at [420, 124] on icon at bounding box center [418, 129] width 11 height 11
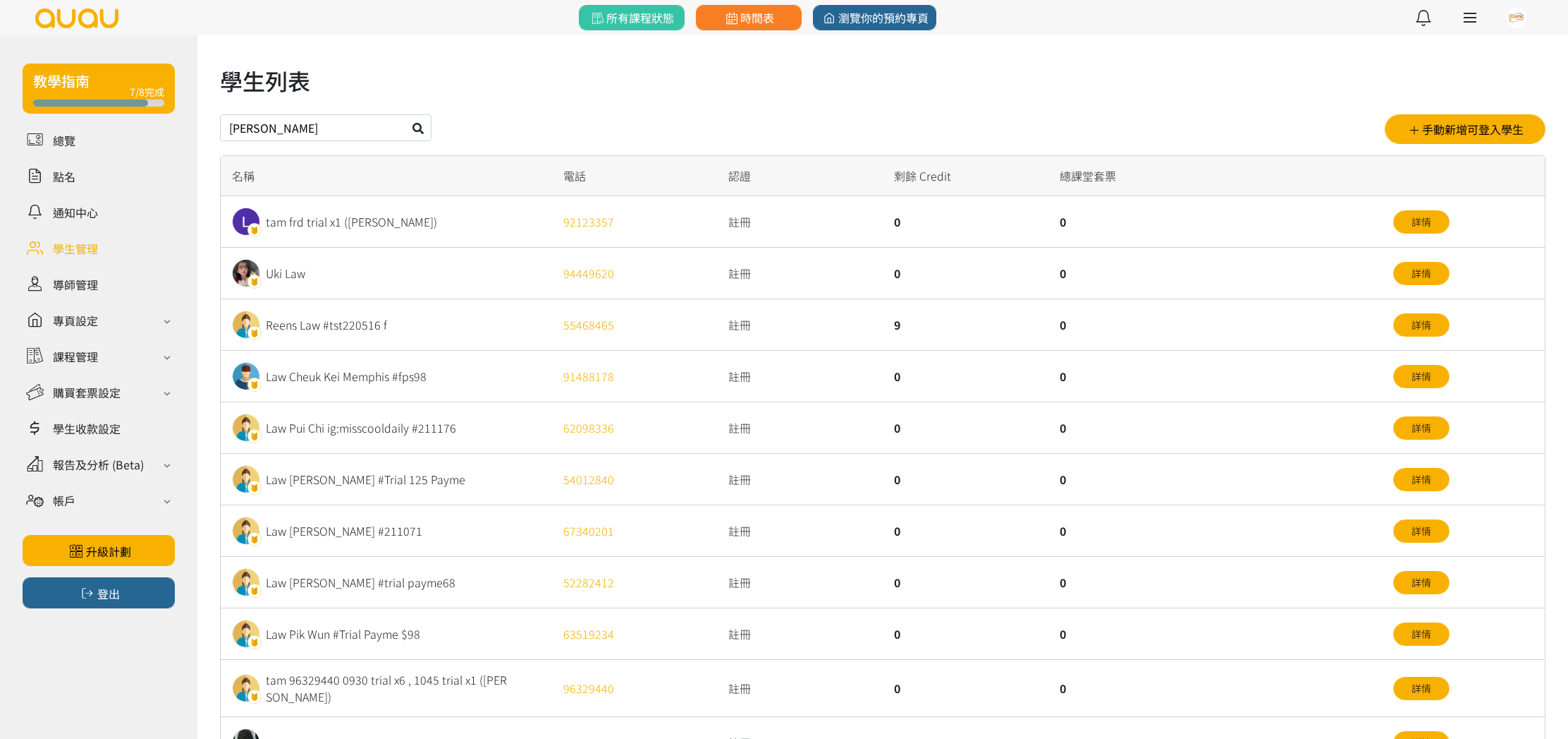
click at [76, 247] on link at bounding box center [99, 248] width 153 height 25
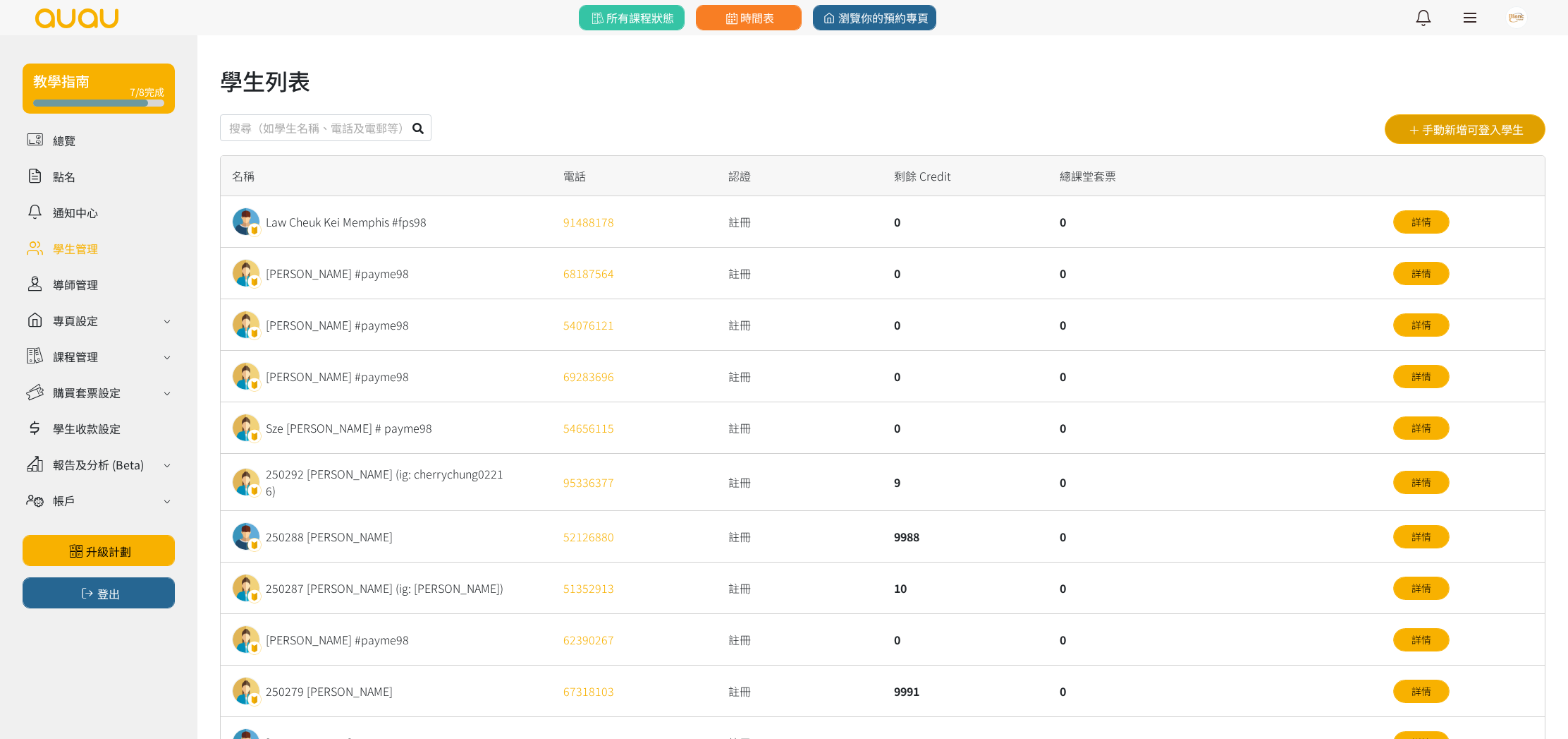
click at [1469, 127] on button "手動新增可登入學生" at bounding box center [1465, 129] width 161 height 30
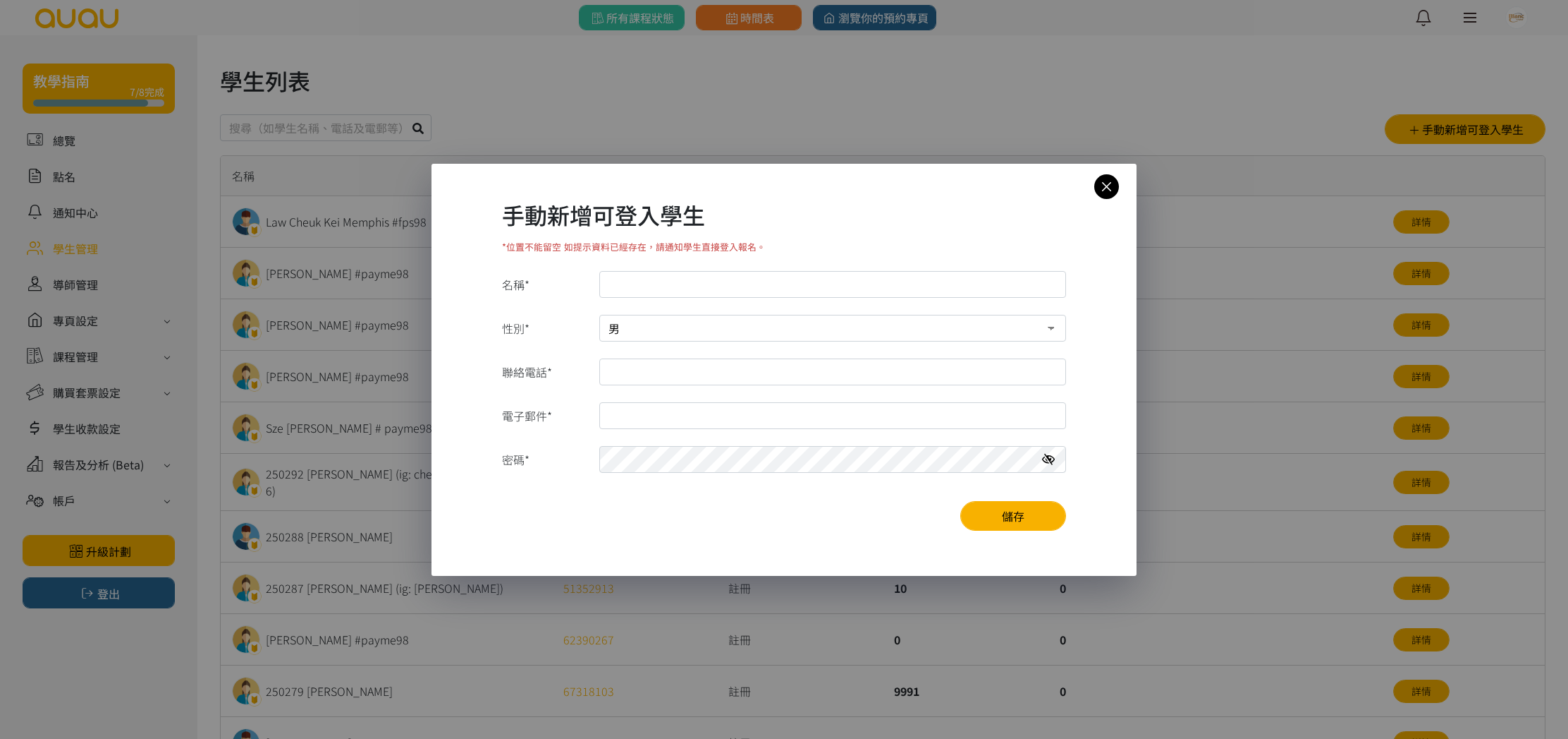
click at [1107, 186] on icon at bounding box center [1107, 187] width 25 height 18
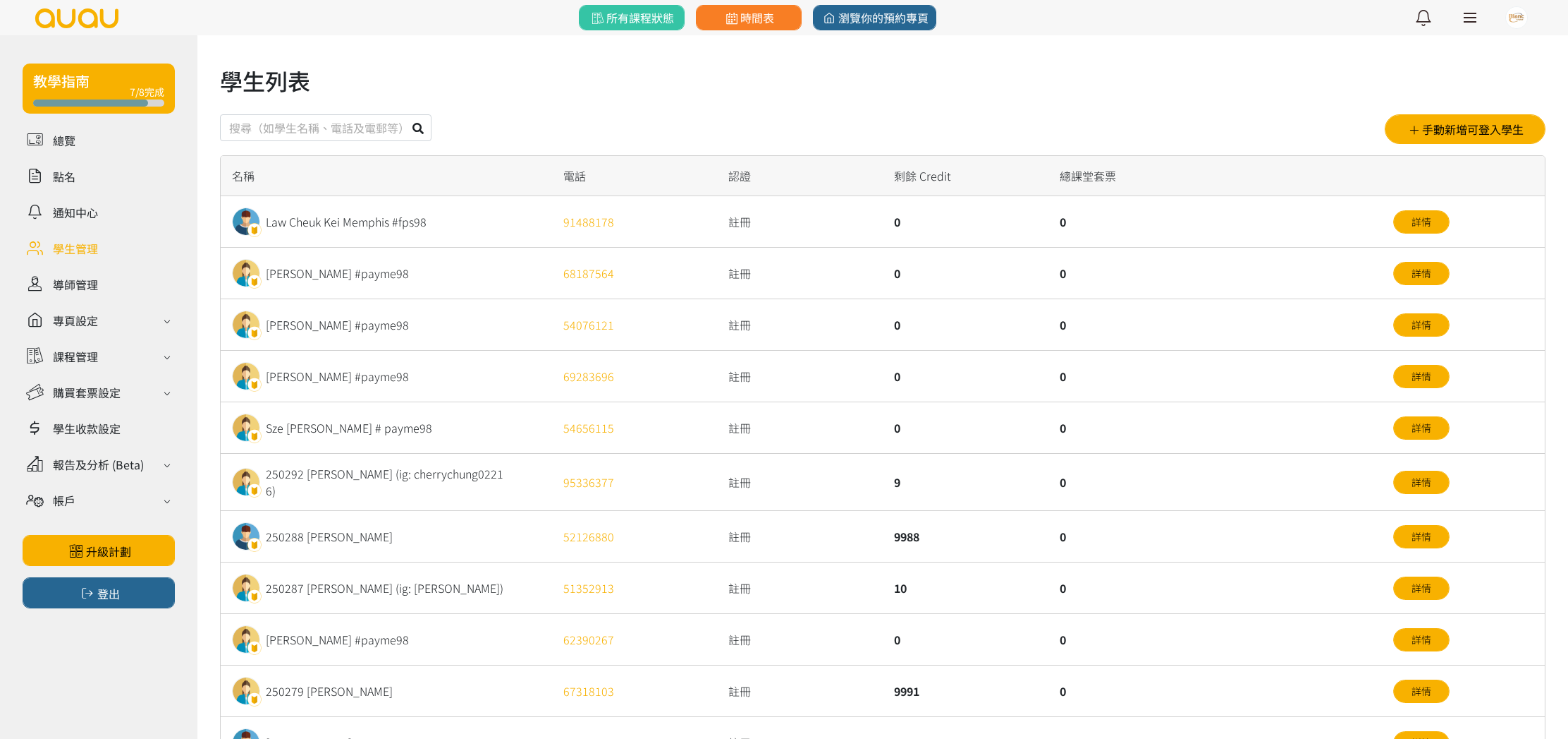
click at [345, 127] on input "text" at bounding box center [325, 127] width 211 height 27
type input "250311"
click at [417, 129] on icon at bounding box center [418, 129] width 11 height 11
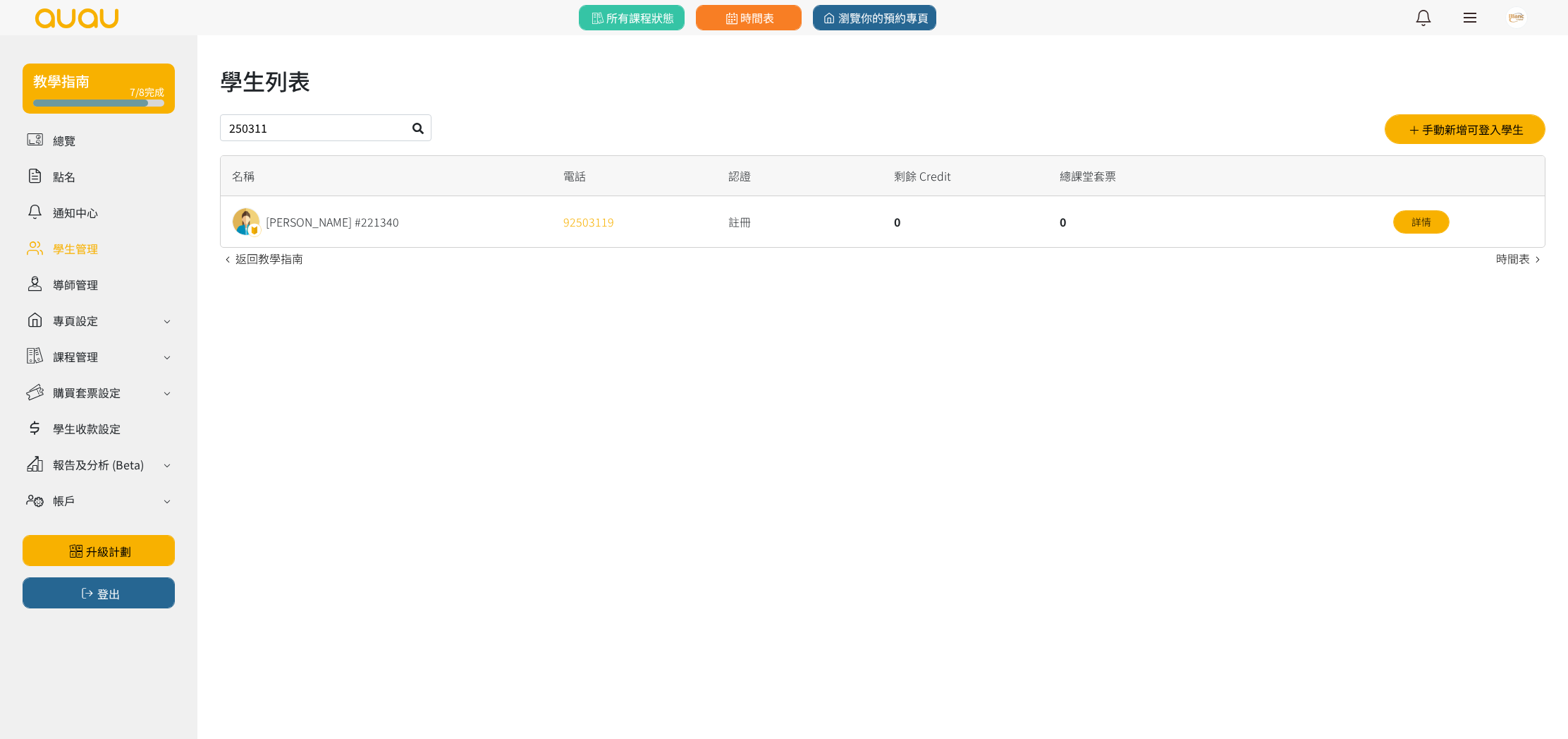
drag, startPoint x: 372, startPoint y: 158, endPoint x: 386, endPoint y: 168, distance: 17.2
click at [386, 168] on div "名稱" at bounding box center [387, 176] width 331 height 40
click at [497, 121] on div "250311 手動新增可登入學生" at bounding box center [882, 129] width 1325 height 30
drag, startPoint x: 293, startPoint y: 123, endPoint x: 221, endPoint y: 124, distance: 72.0
click at [218, 124] on div "學生列表 250311 手動新增可登入學生 名稱 電話 認證 剩餘 Credit 總課堂套票 Ho Tsz [PERSON_NAME] #221340 925…" at bounding box center [883, 152] width 1371 height 233
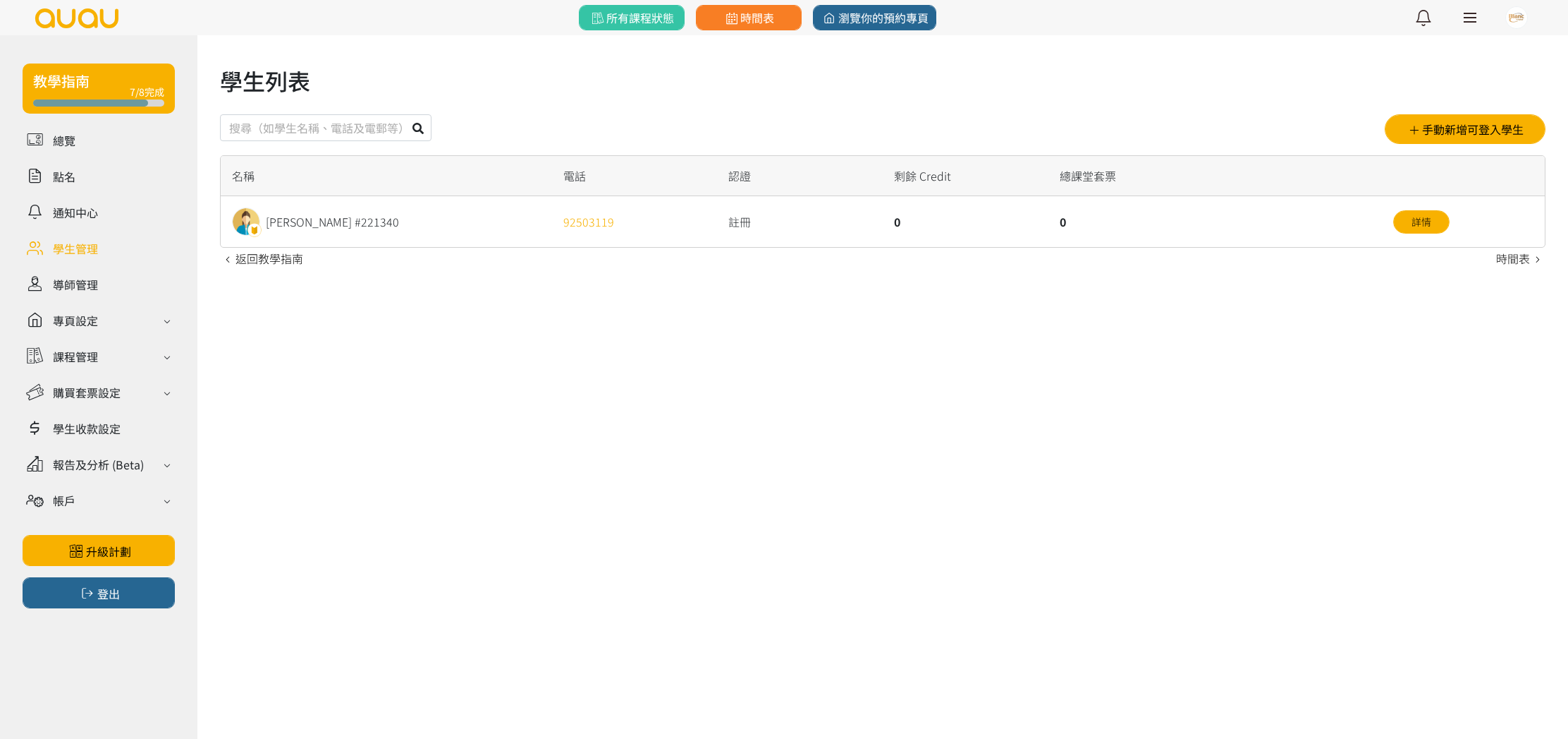
click at [67, 244] on link at bounding box center [99, 248] width 153 height 25
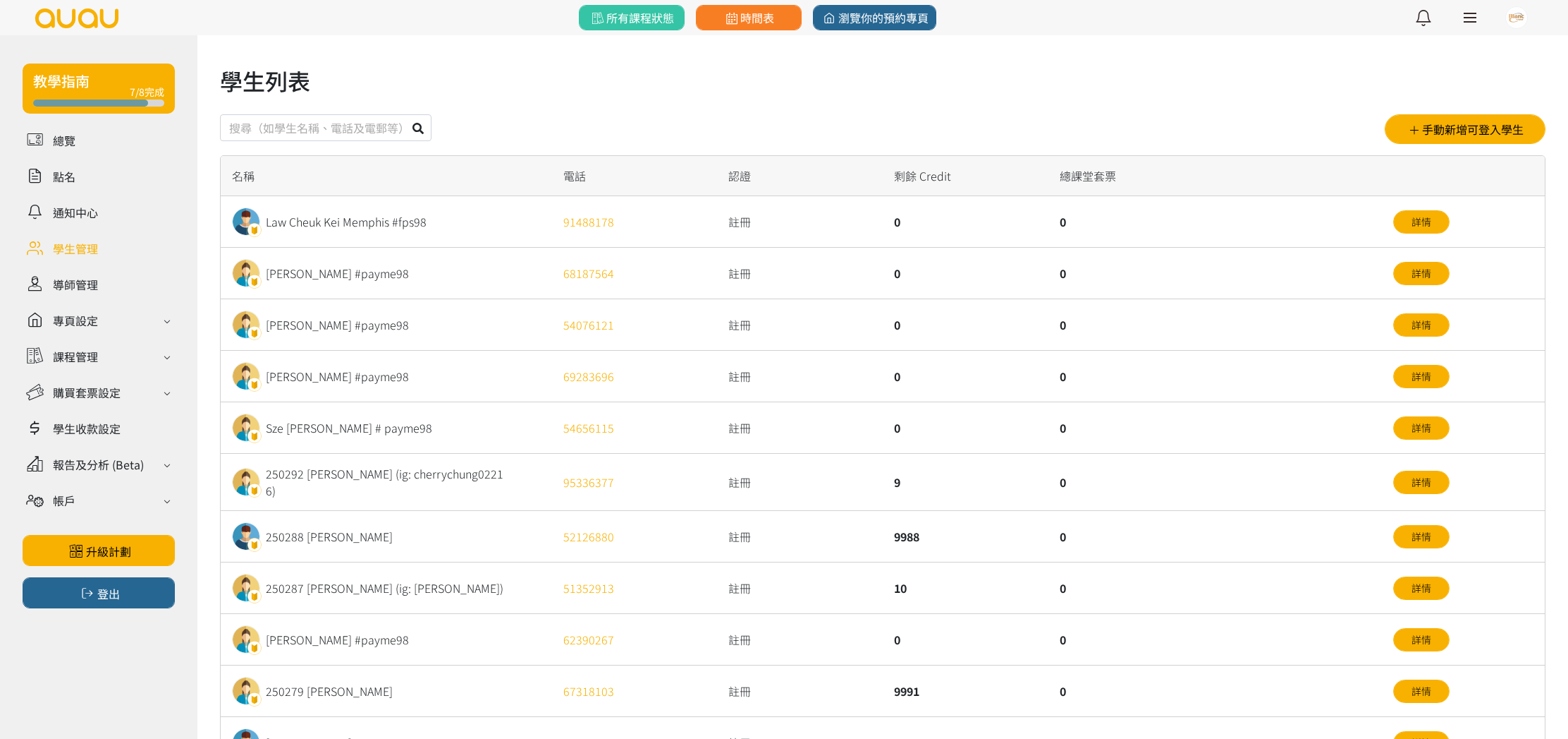
click at [322, 134] on input "text" at bounding box center [325, 127] width 211 height 27
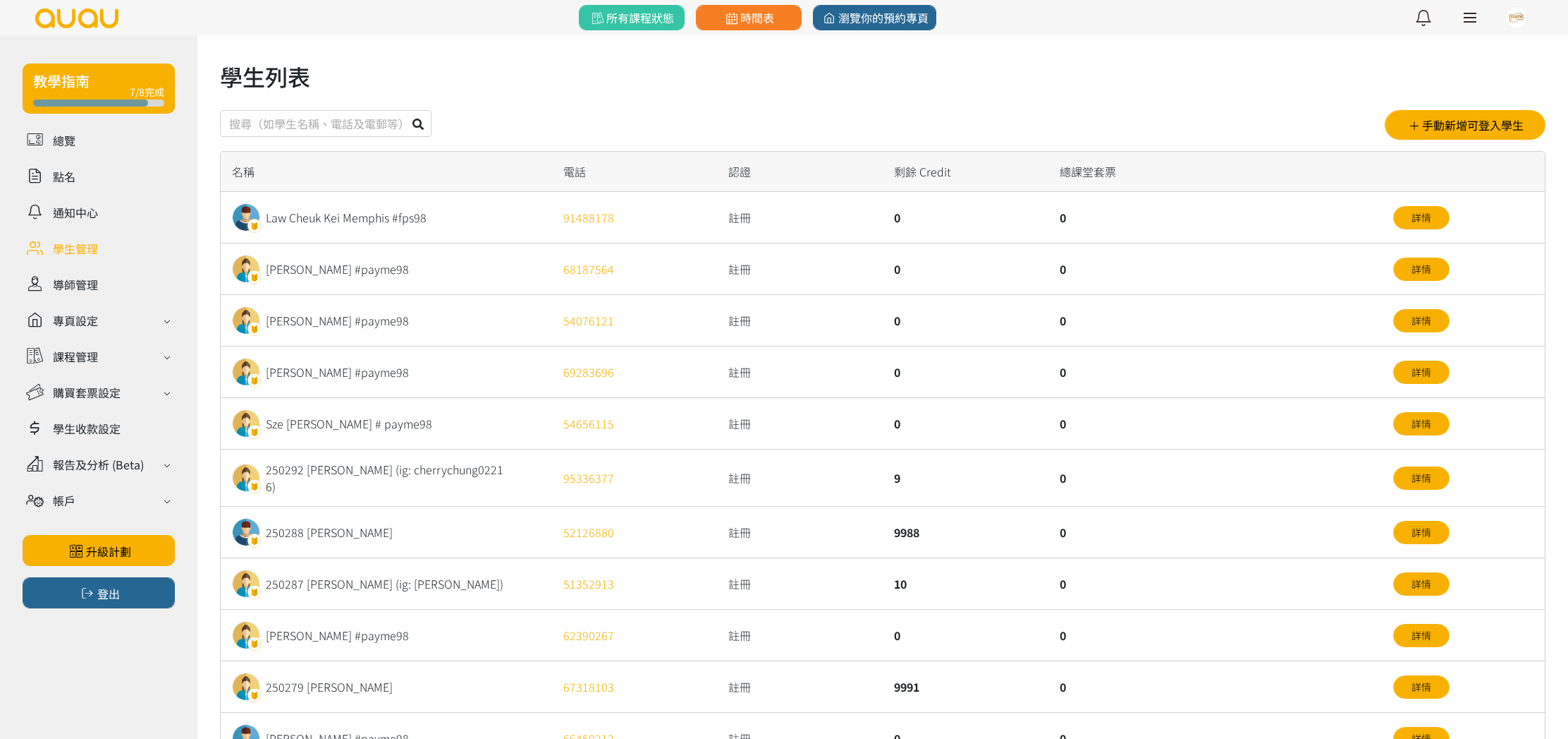
click at [563, 107] on div "學生列表 手動新增可登入學生 名稱 電話 認證 剩餘 Credit 總課堂套票 Law Cheuk Kei Memphis #fps98 91488178 註…" at bounding box center [882, 534] width 1325 height 949
